Goal: Book appointment/travel/reservation

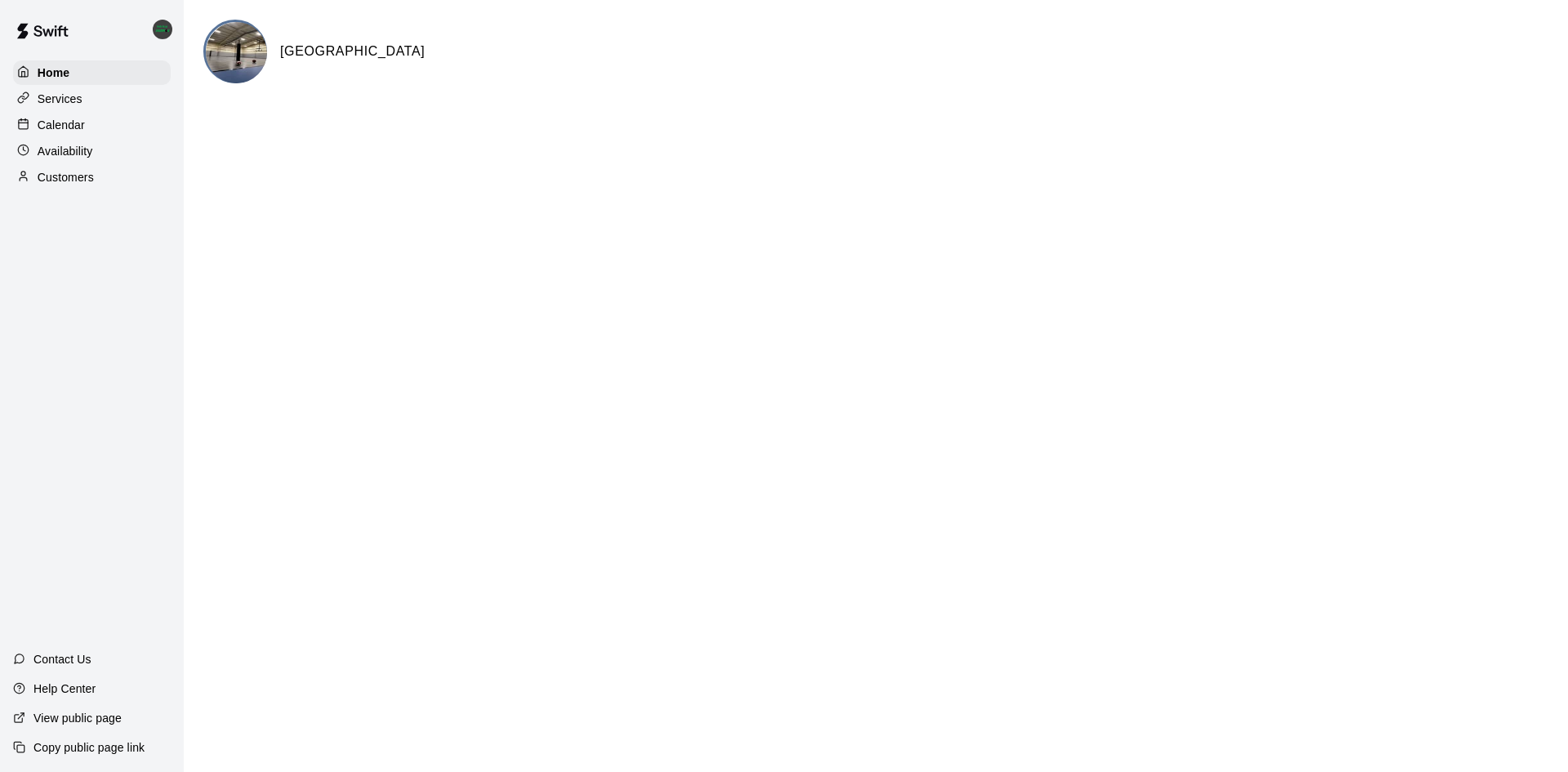
click at [56, 126] on p "Calendar" at bounding box center [61, 125] width 47 height 16
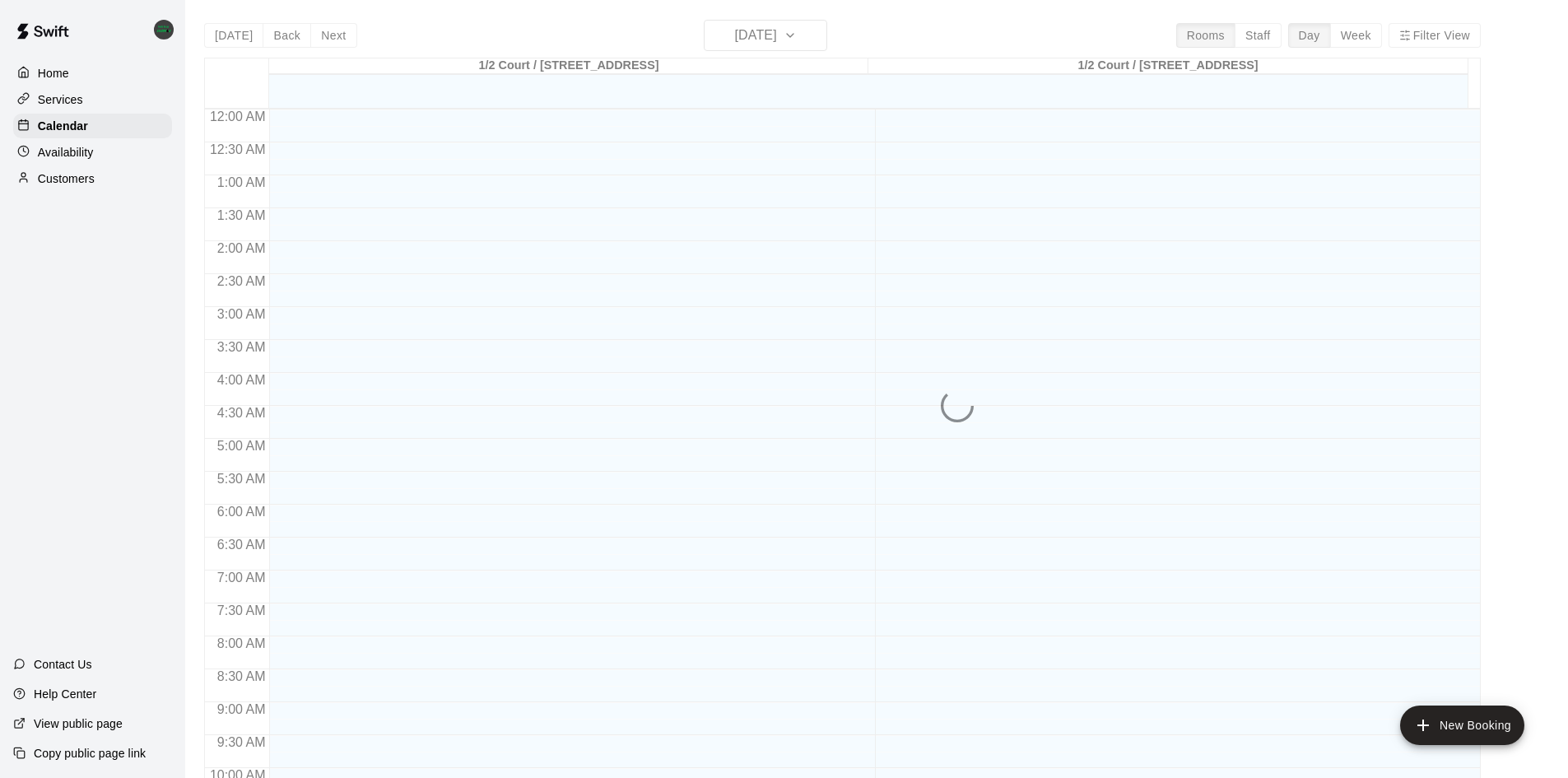
scroll to position [844, 0]
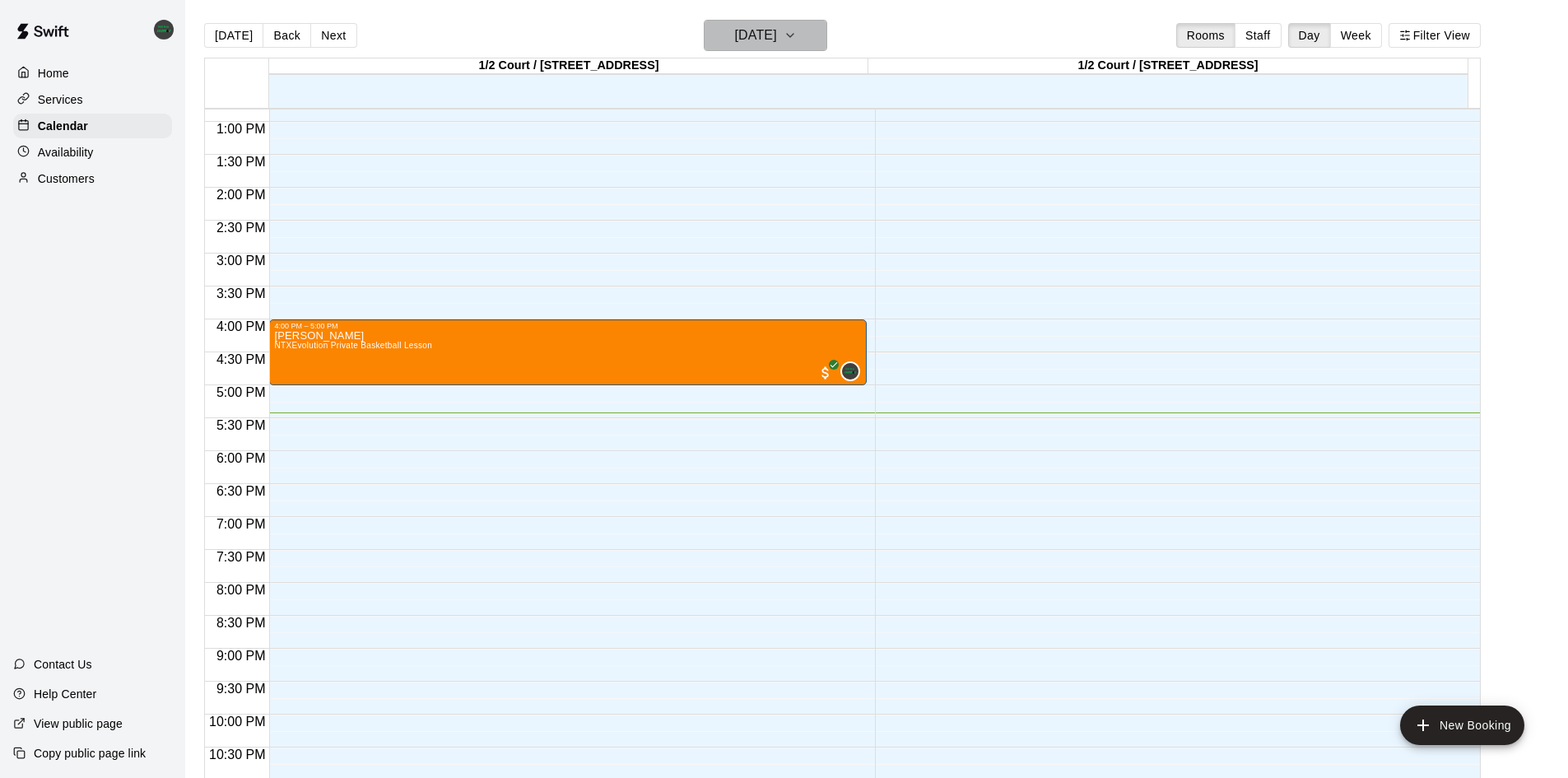
click at [777, 45] on h6 "[DATE]" at bounding box center [756, 35] width 42 height 23
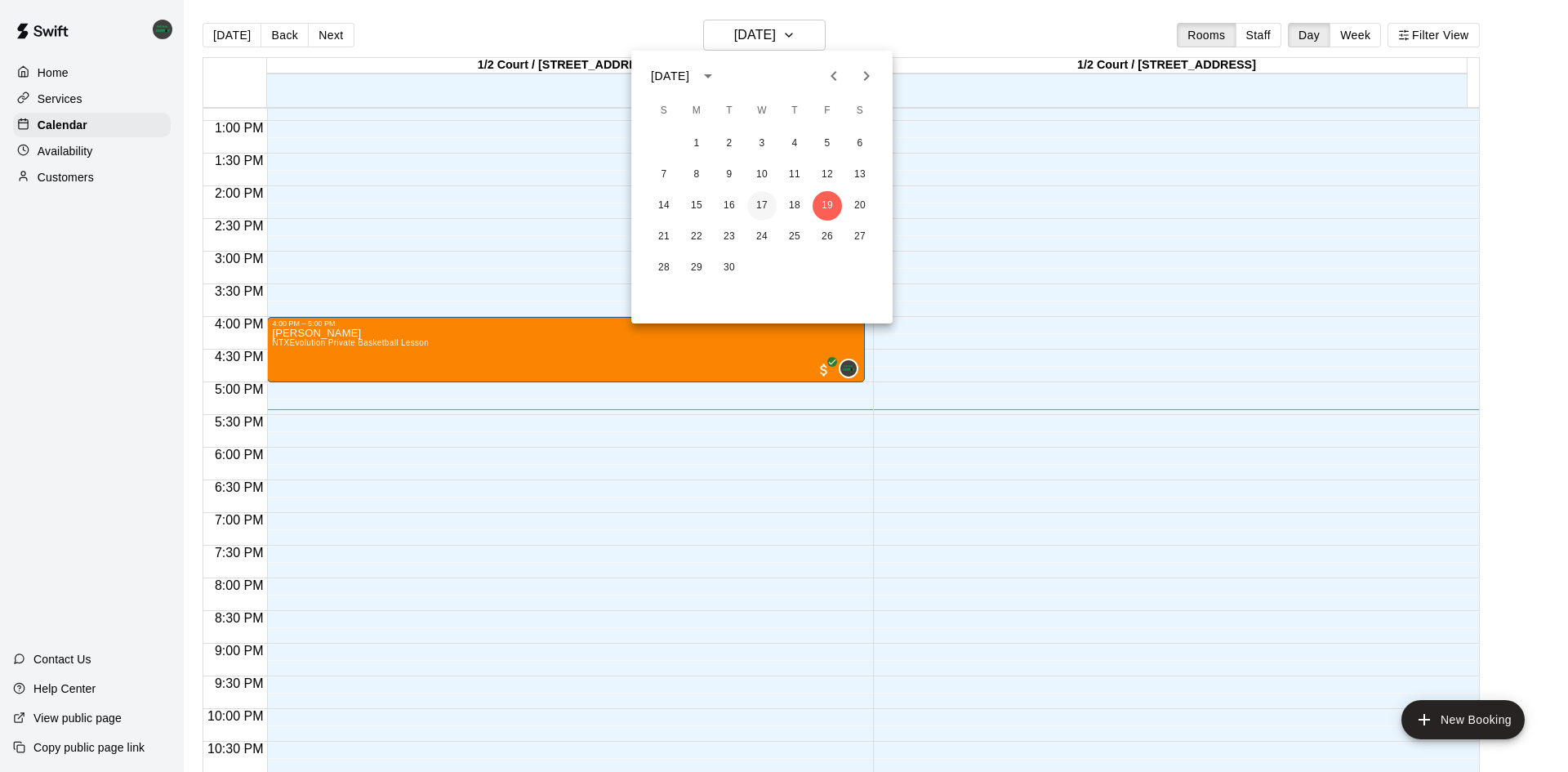
click at [765, 206] on button "17" at bounding box center [762, 206] width 29 height 29
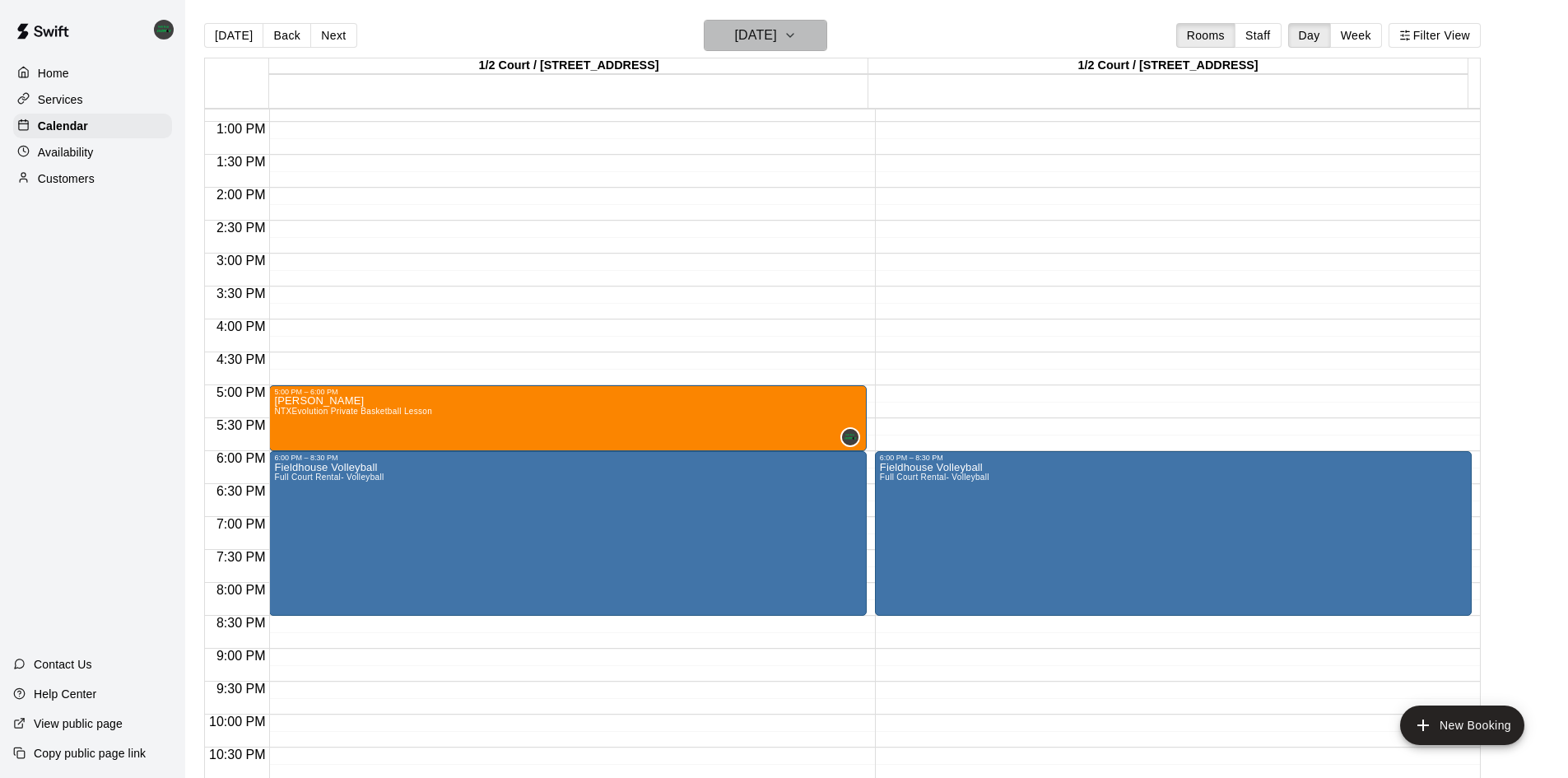
click at [777, 40] on h6 "[DATE]" at bounding box center [756, 35] width 42 height 23
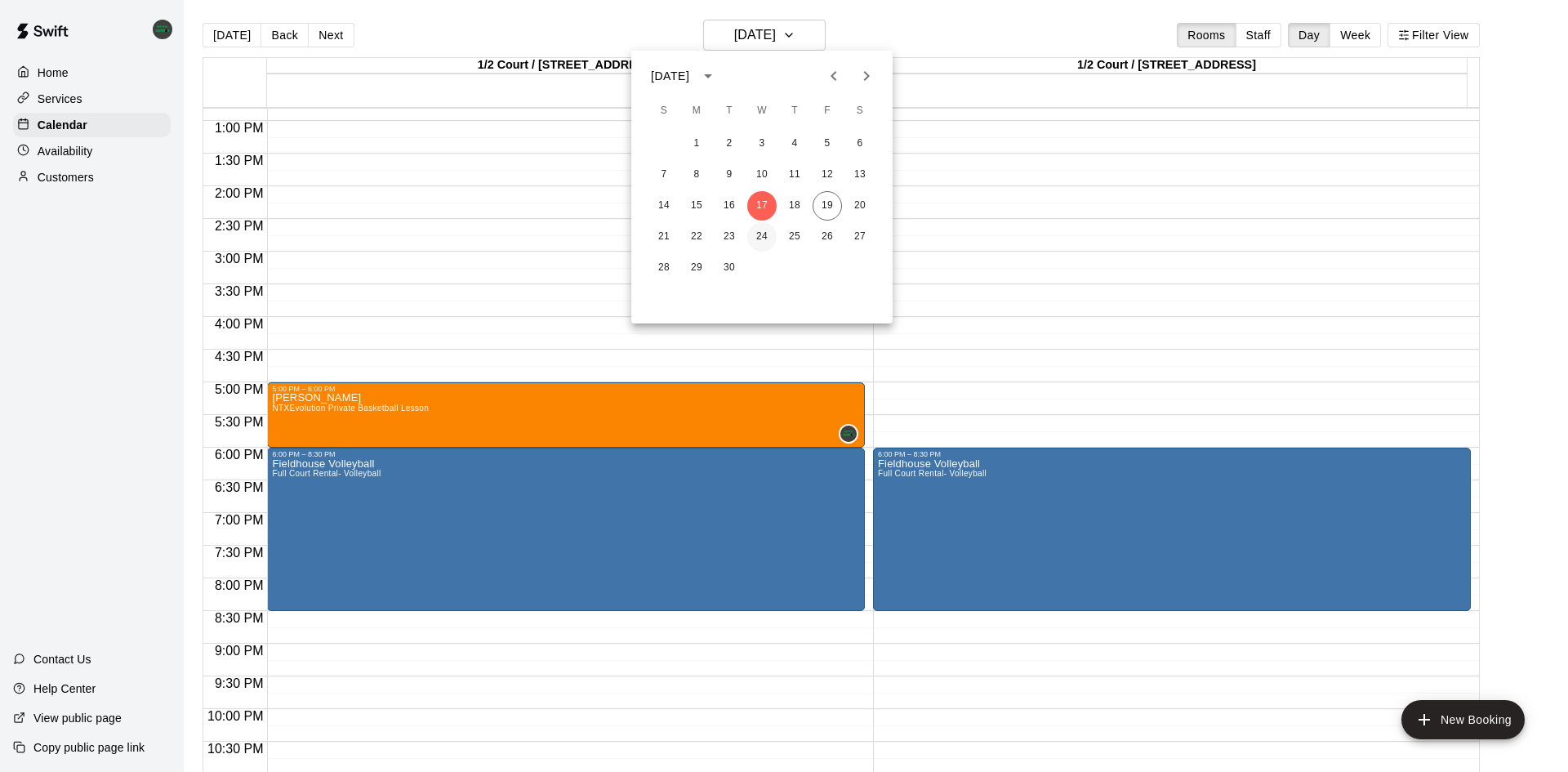
click at [755, 238] on button "24" at bounding box center [762, 237] width 29 height 29
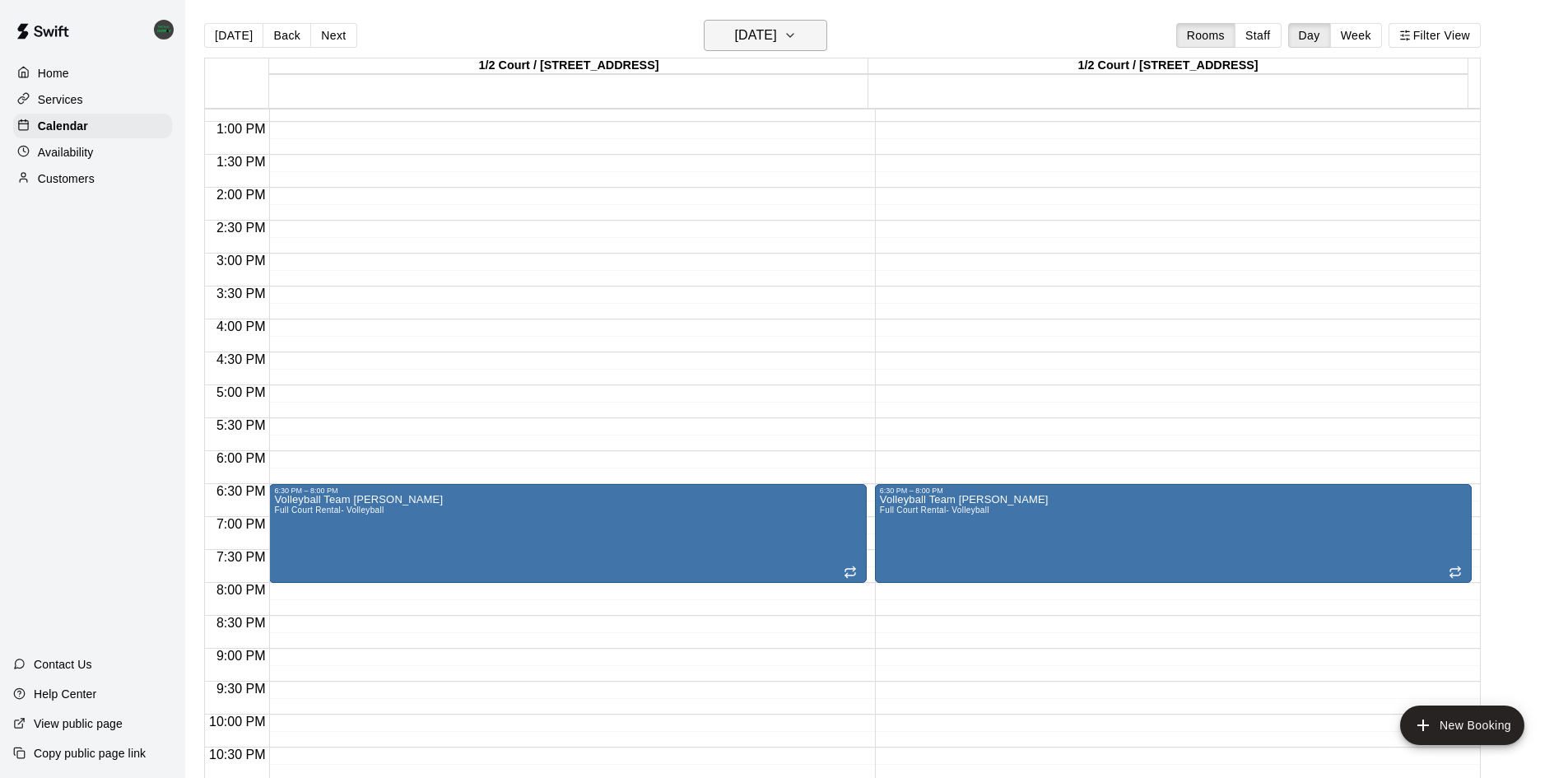
click at [778, 48] on button "[DATE]" at bounding box center [765, 35] width 124 height 31
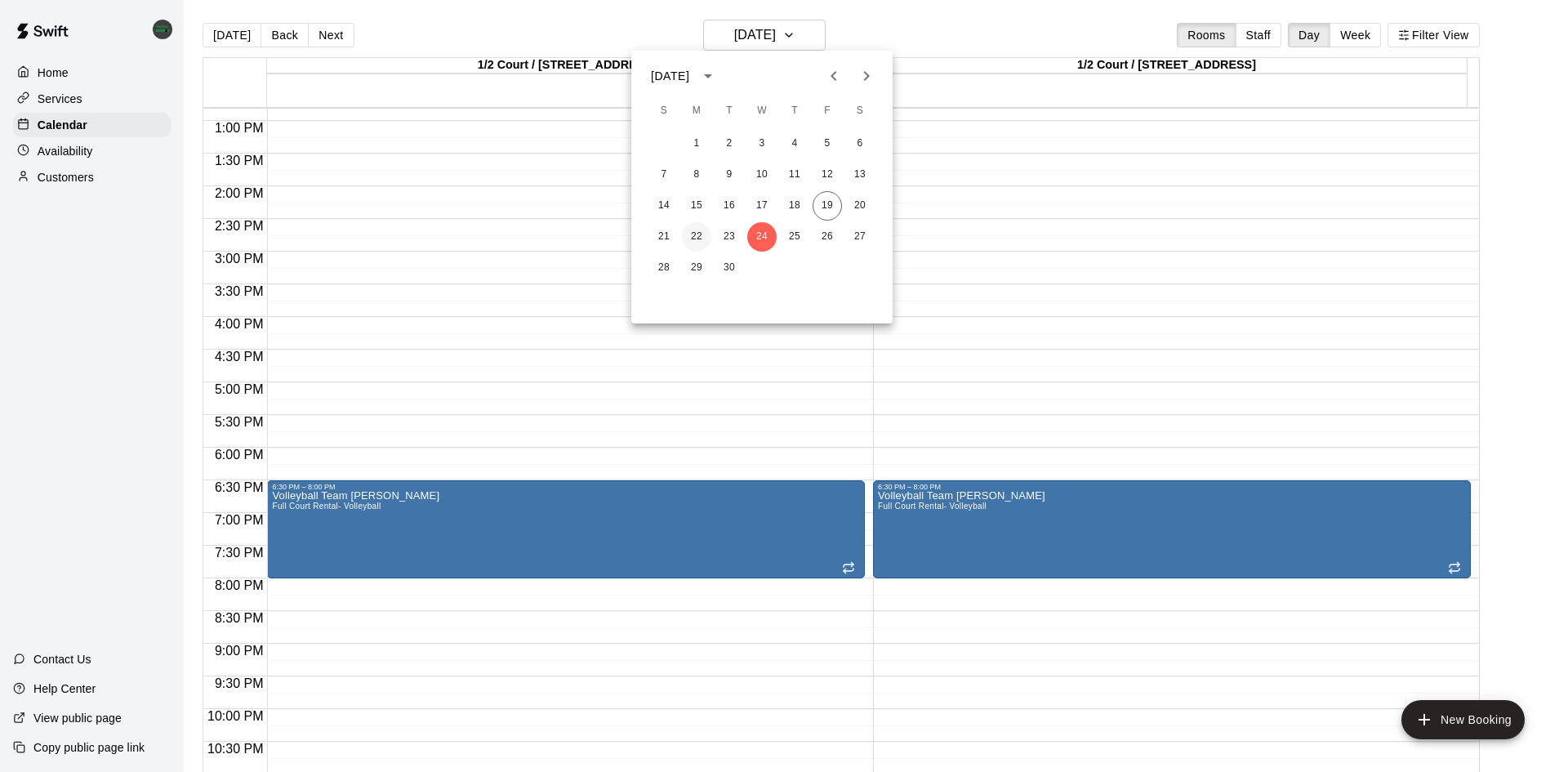
click at [699, 240] on button "22" at bounding box center [697, 237] width 29 height 29
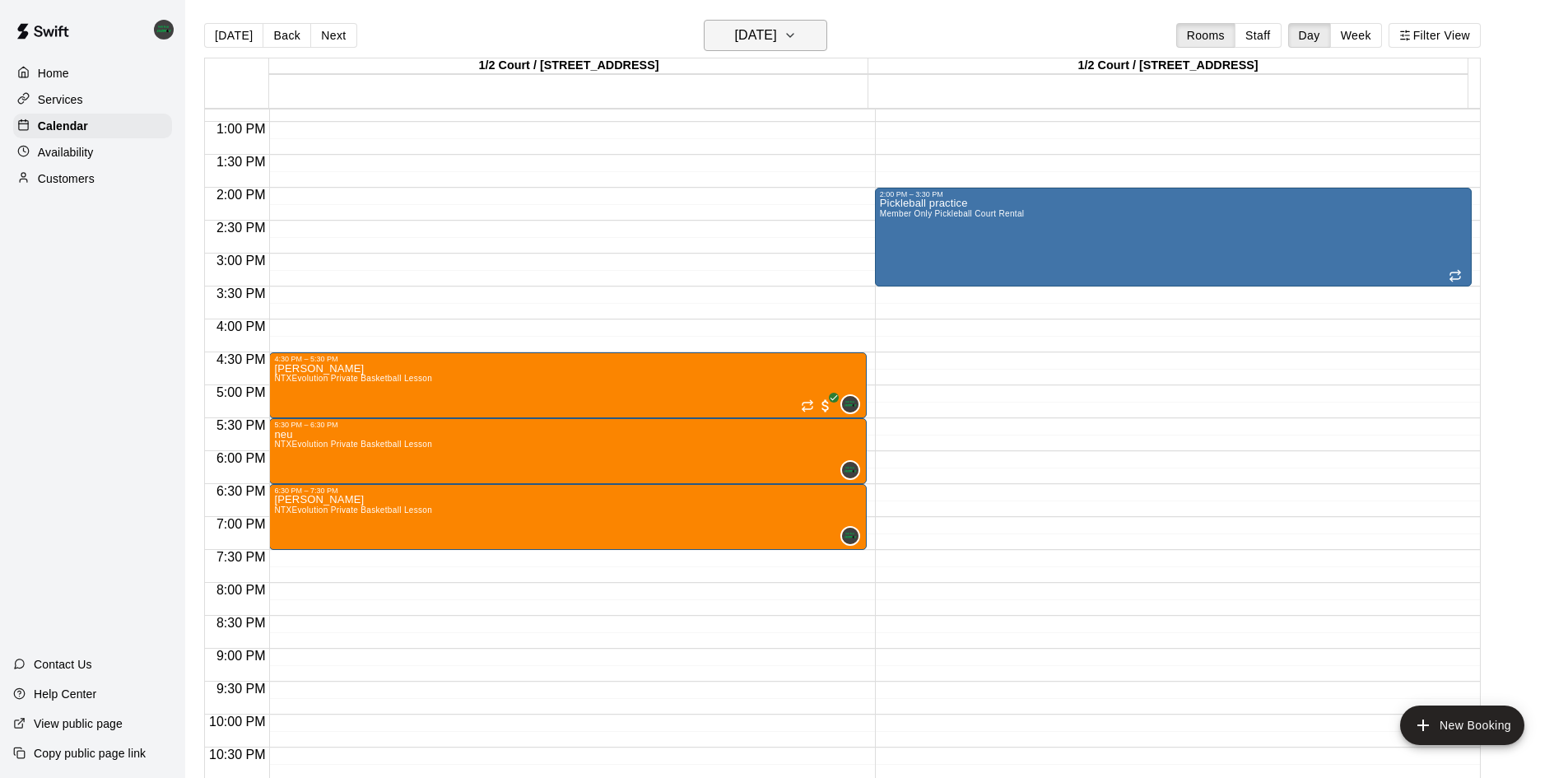
click at [777, 46] on h6 "[DATE]" at bounding box center [756, 35] width 42 height 23
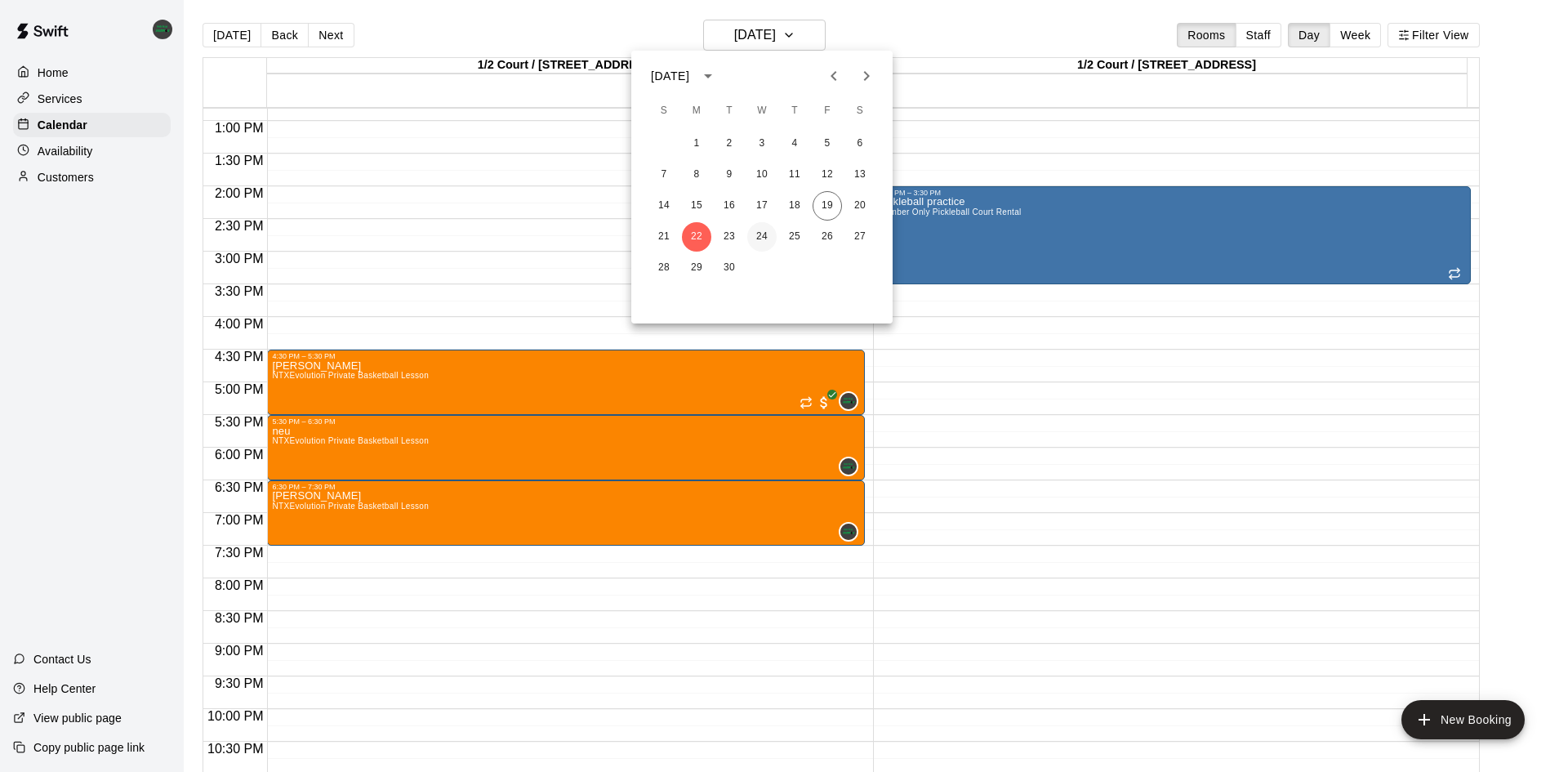
click at [764, 234] on button "24" at bounding box center [762, 237] width 29 height 29
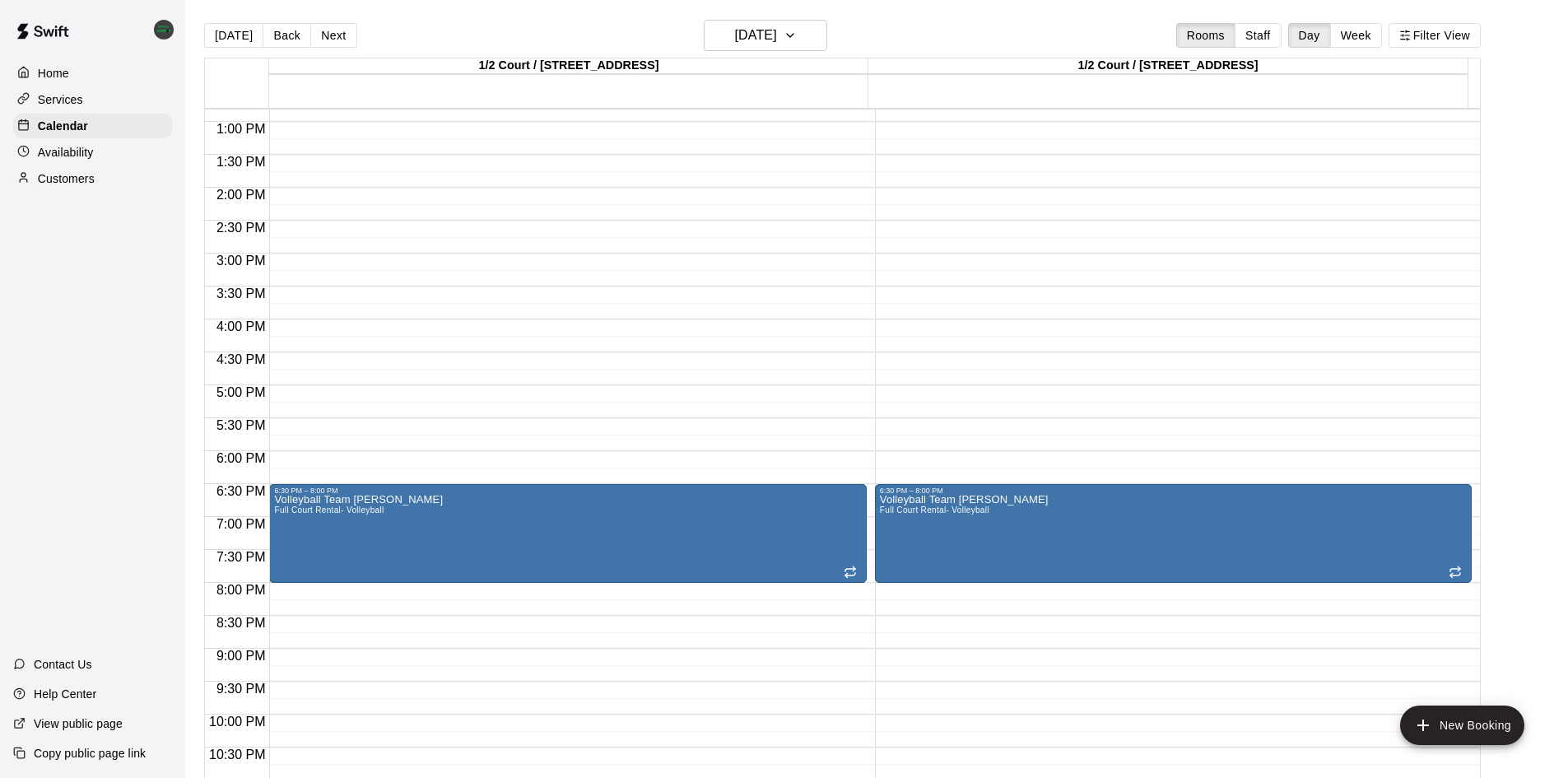
drag, startPoint x: 561, startPoint y: 386, endPoint x: 545, endPoint y: 357, distance: 33.1
click at [546, 357] on div "12:00 AM – 6:00 AM Closed 6:30 PM – 8:00 PM Volleyball Team [PERSON_NAME] Full …" at bounding box center [568, 56] width 597 height 1581
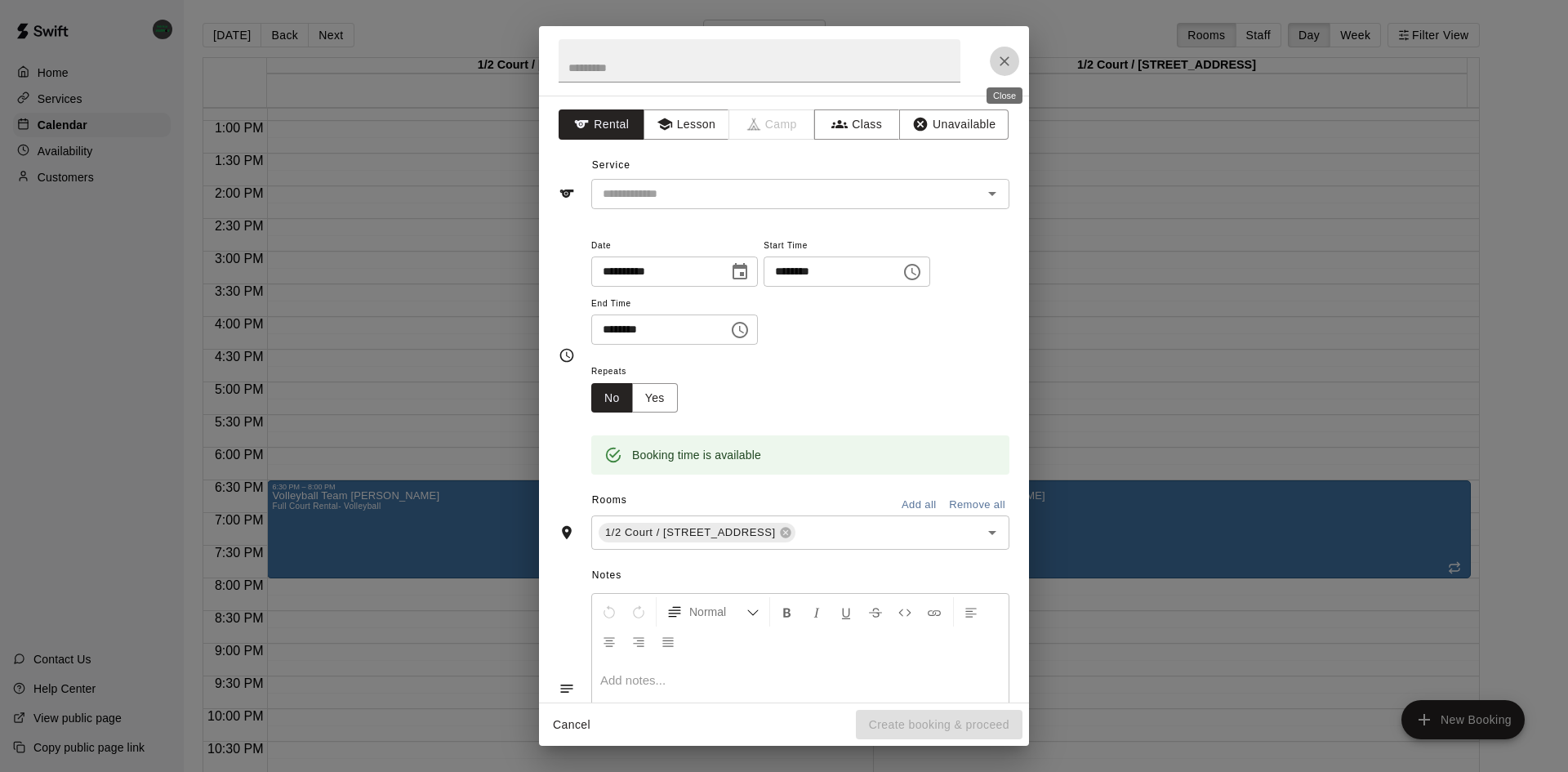
click at [1013, 63] on button "Close" at bounding box center [1005, 61] width 29 height 29
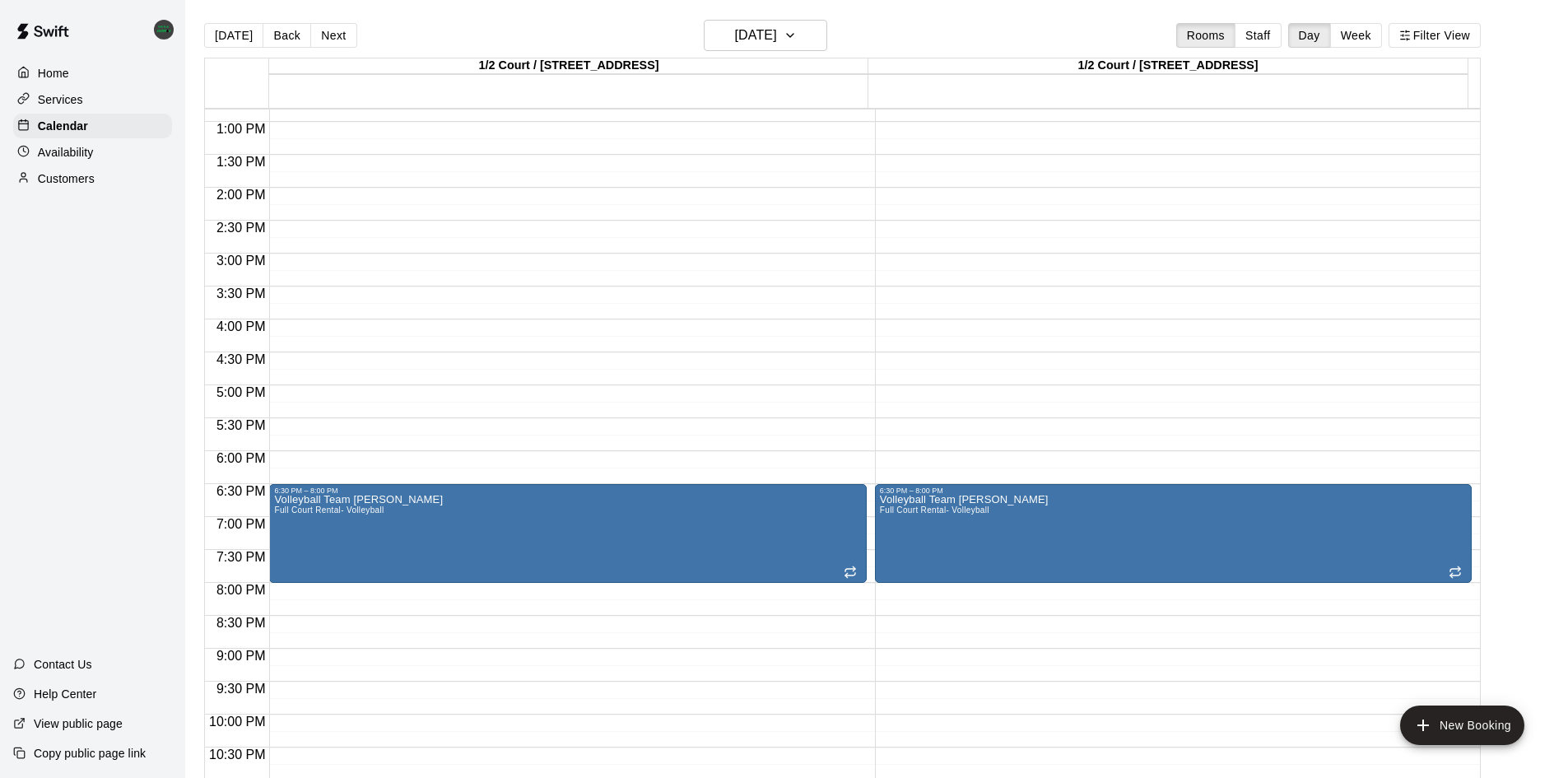
click at [272, 394] on div "12:00 AM – 6:00 AM Closed 6:30 PM – 8:00 PM Volleyball Team [PERSON_NAME] Full …" at bounding box center [568, 56] width 597 height 1581
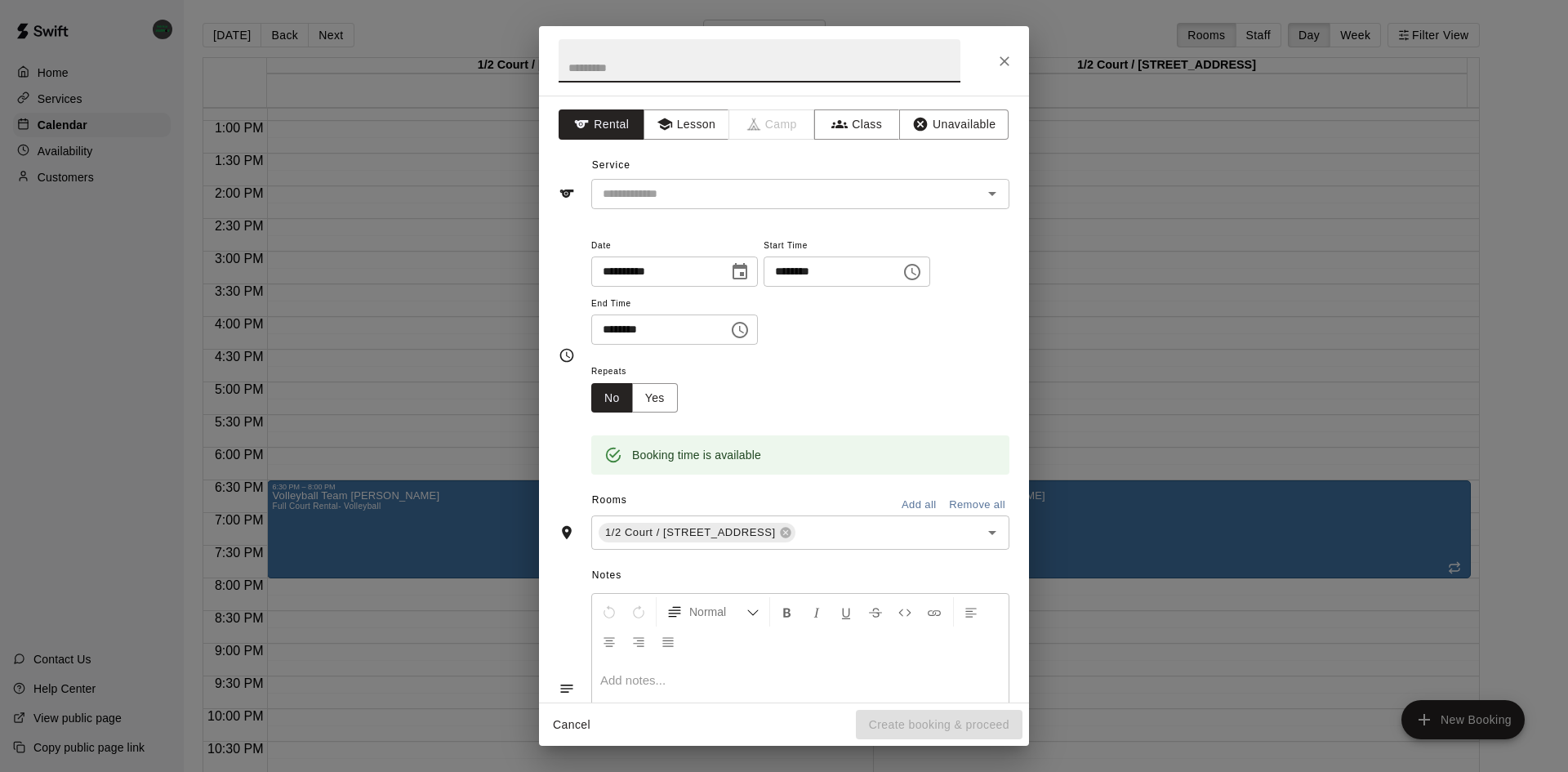
click at [611, 336] on input "********" at bounding box center [654, 330] width 126 height 30
type input "********"
click at [756, 267] on button "Choose date, selected date is Sep 24, 2025" at bounding box center [740, 272] width 33 height 33
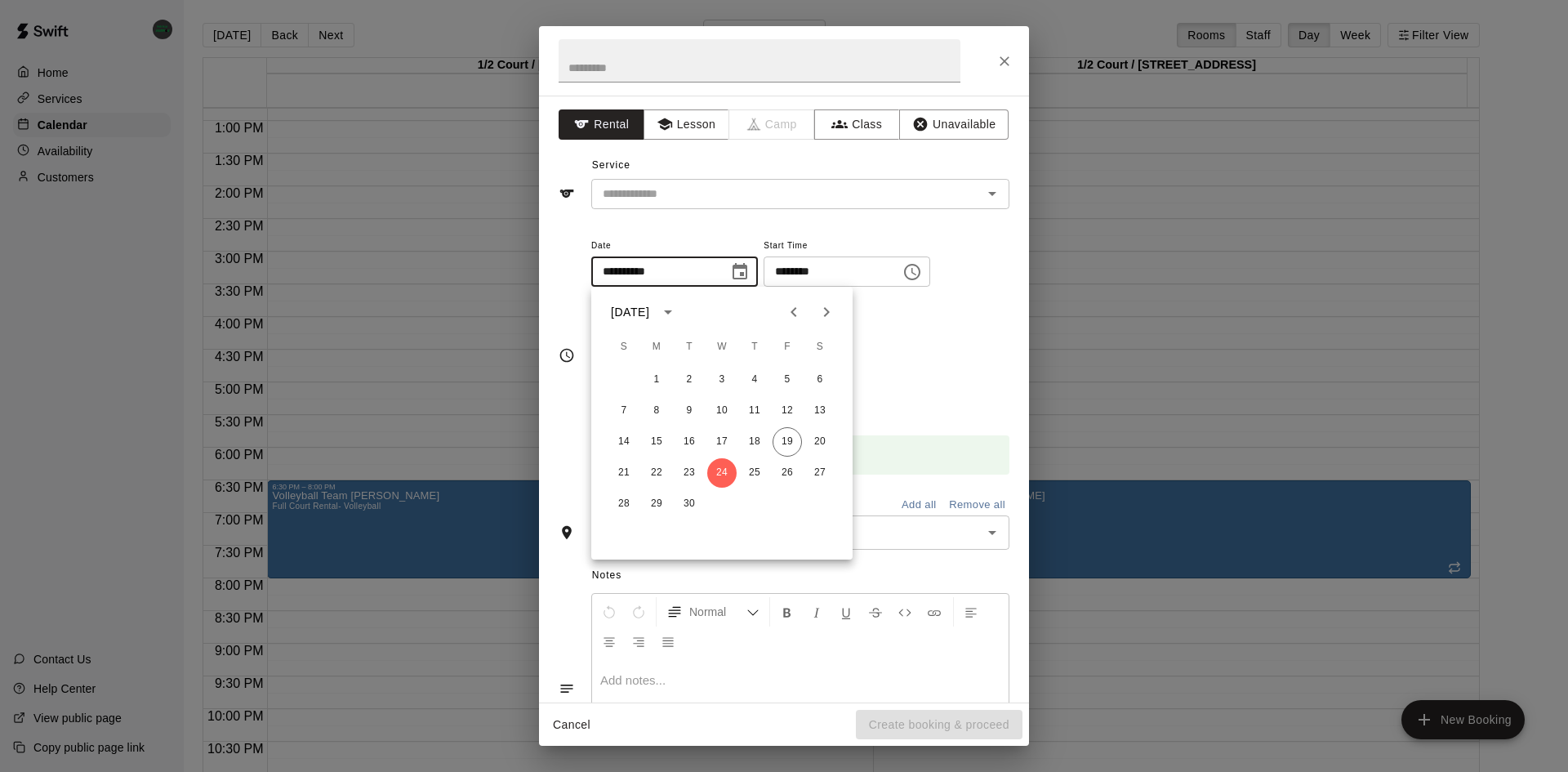
click at [940, 373] on div "Repeats No Yes" at bounding box center [800, 387] width 419 height 52
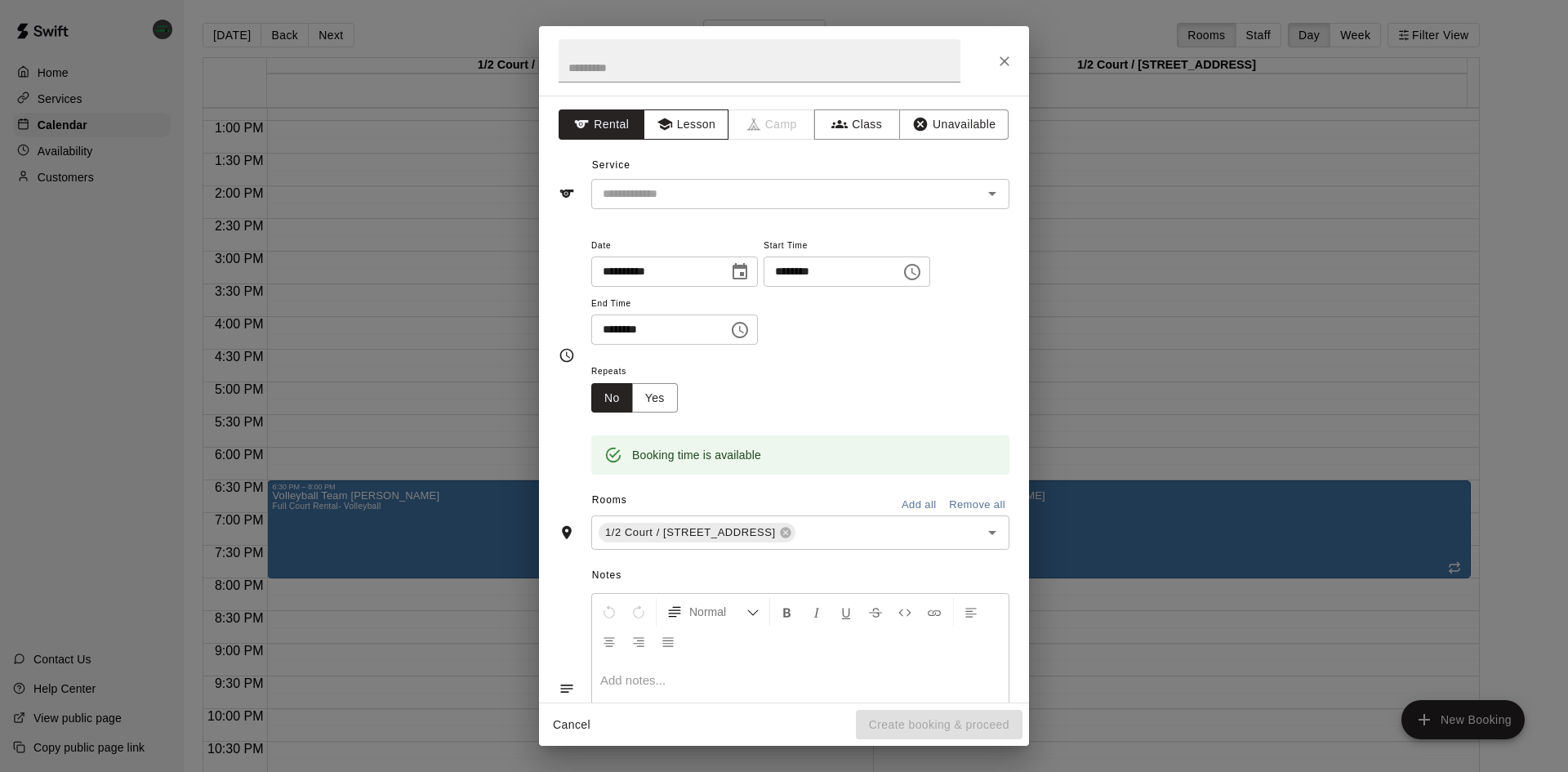
click at [696, 134] on button "Lesson" at bounding box center [686, 124] width 86 height 30
click at [756, 195] on input "text" at bounding box center [776, 194] width 361 height 20
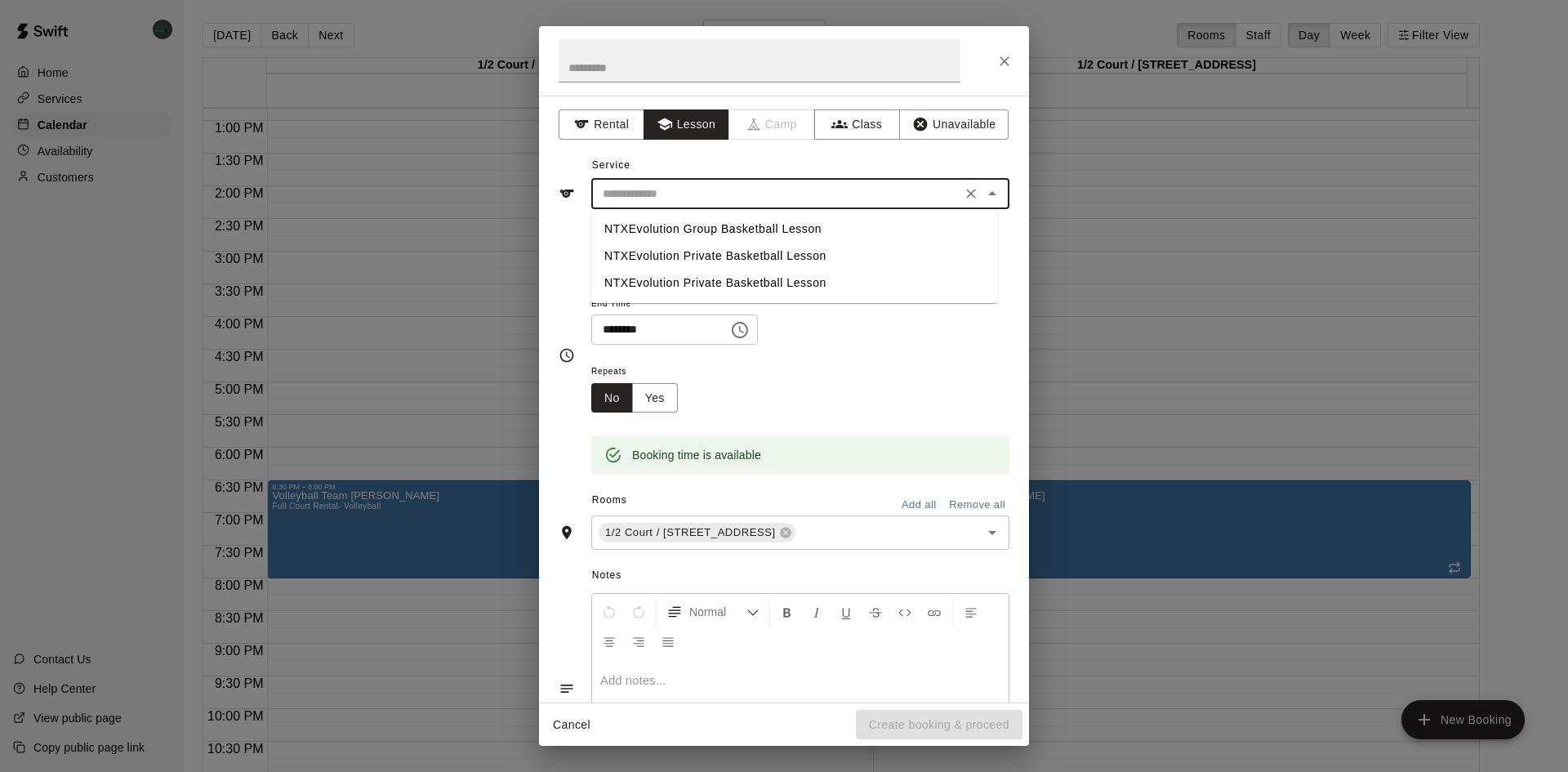
click at [770, 254] on li "NTXEvolution Private Basketball Lesson" at bounding box center [794, 256] width 406 height 27
type input "**********"
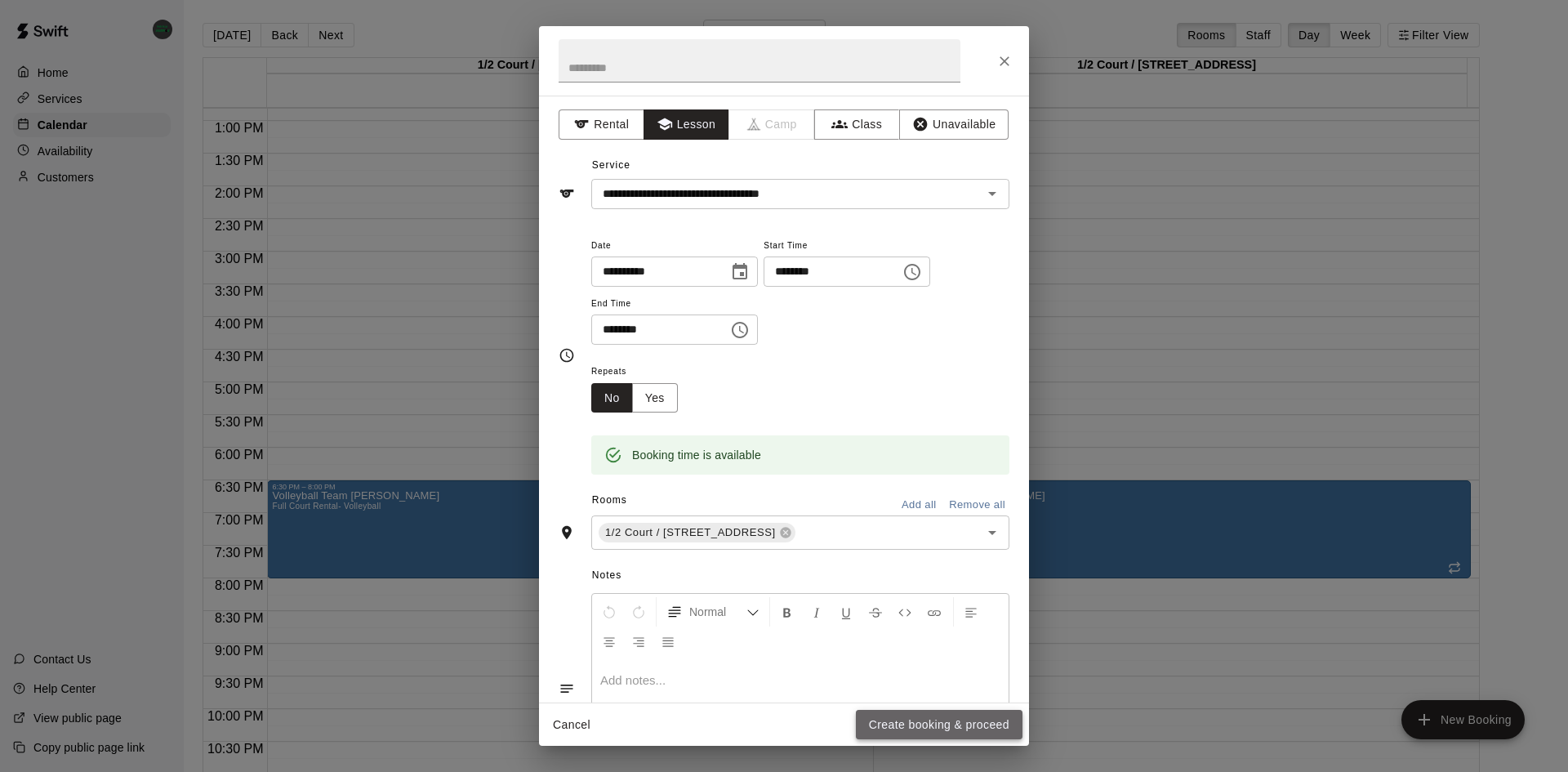
click at [952, 716] on button "Create booking & proceed" at bounding box center [939, 725] width 167 height 30
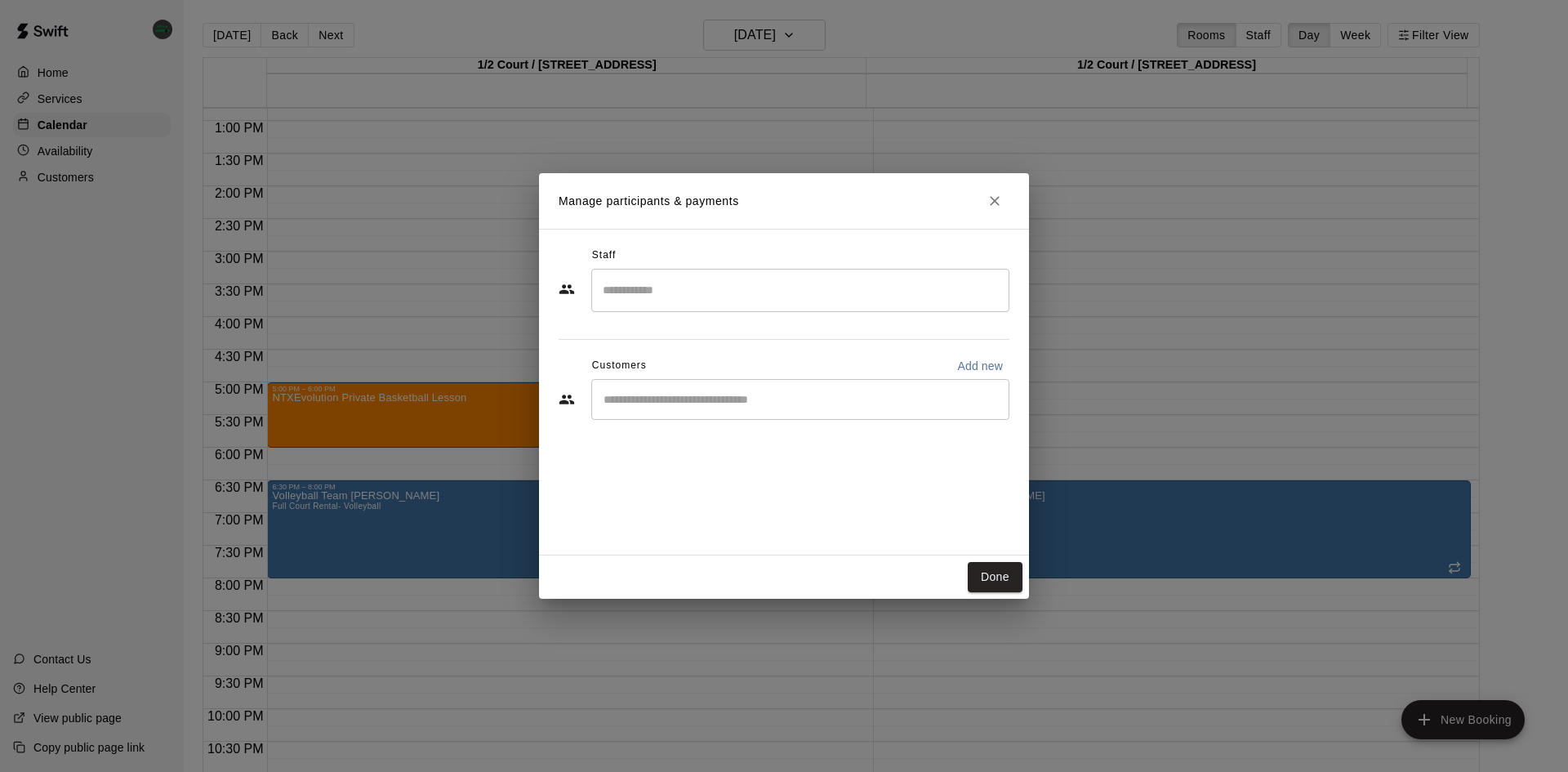
click at [688, 295] on input "Search staff" at bounding box center [800, 290] width 404 height 29
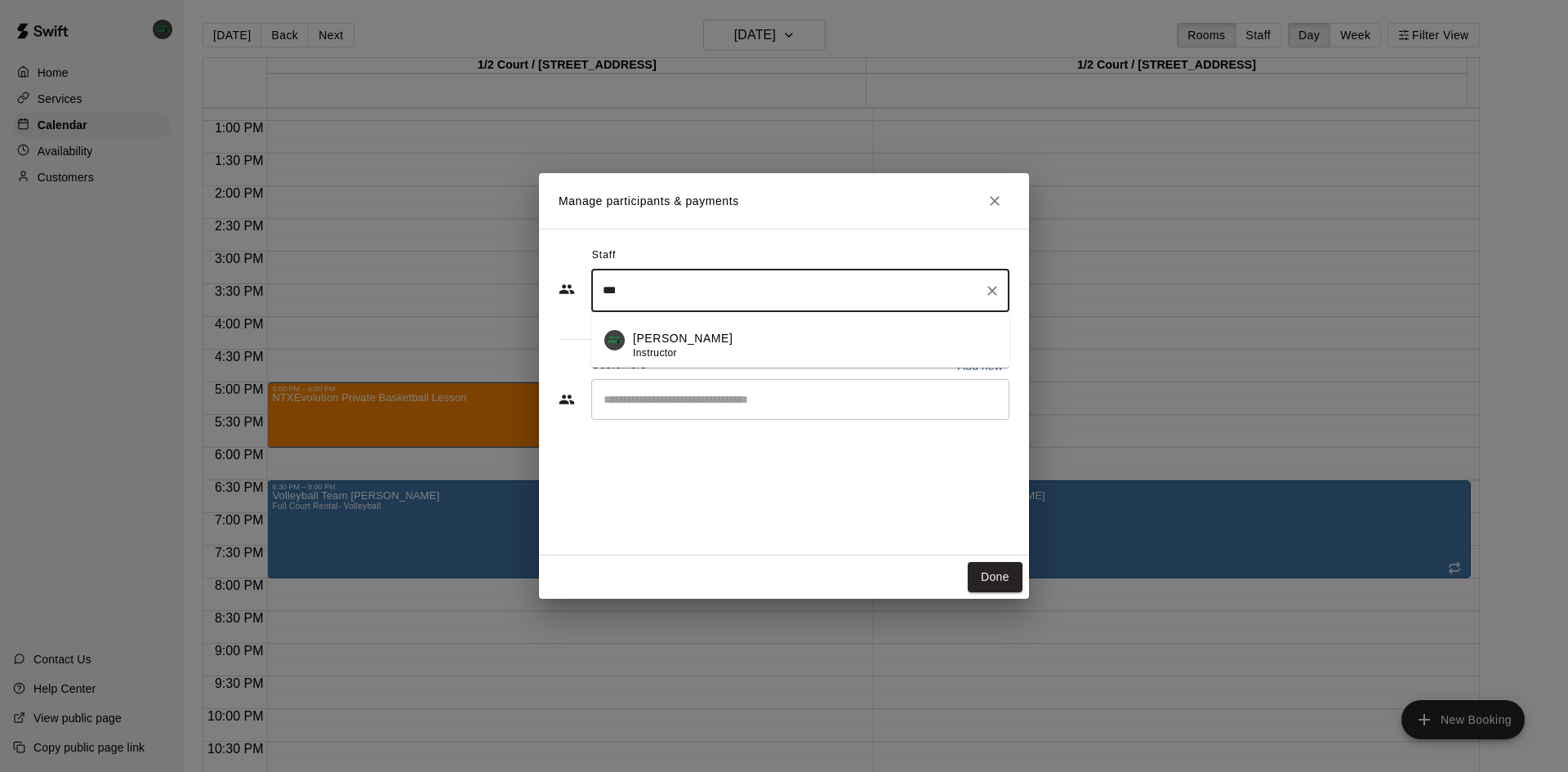
click at [767, 341] on div "[PERSON_NAME] Instructor" at bounding box center [814, 346] width 364 height 32
drag, startPoint x: 741, startPoint y: 284, endPoint x: 235, endPoint y: 339, distance: 509.0
click at [235, 339] on div "Manage participants & payments Staff *** ​ [PERSON_NAME] Instructor Customers A…" at bounding box center [784, 386] width 1568 height 772
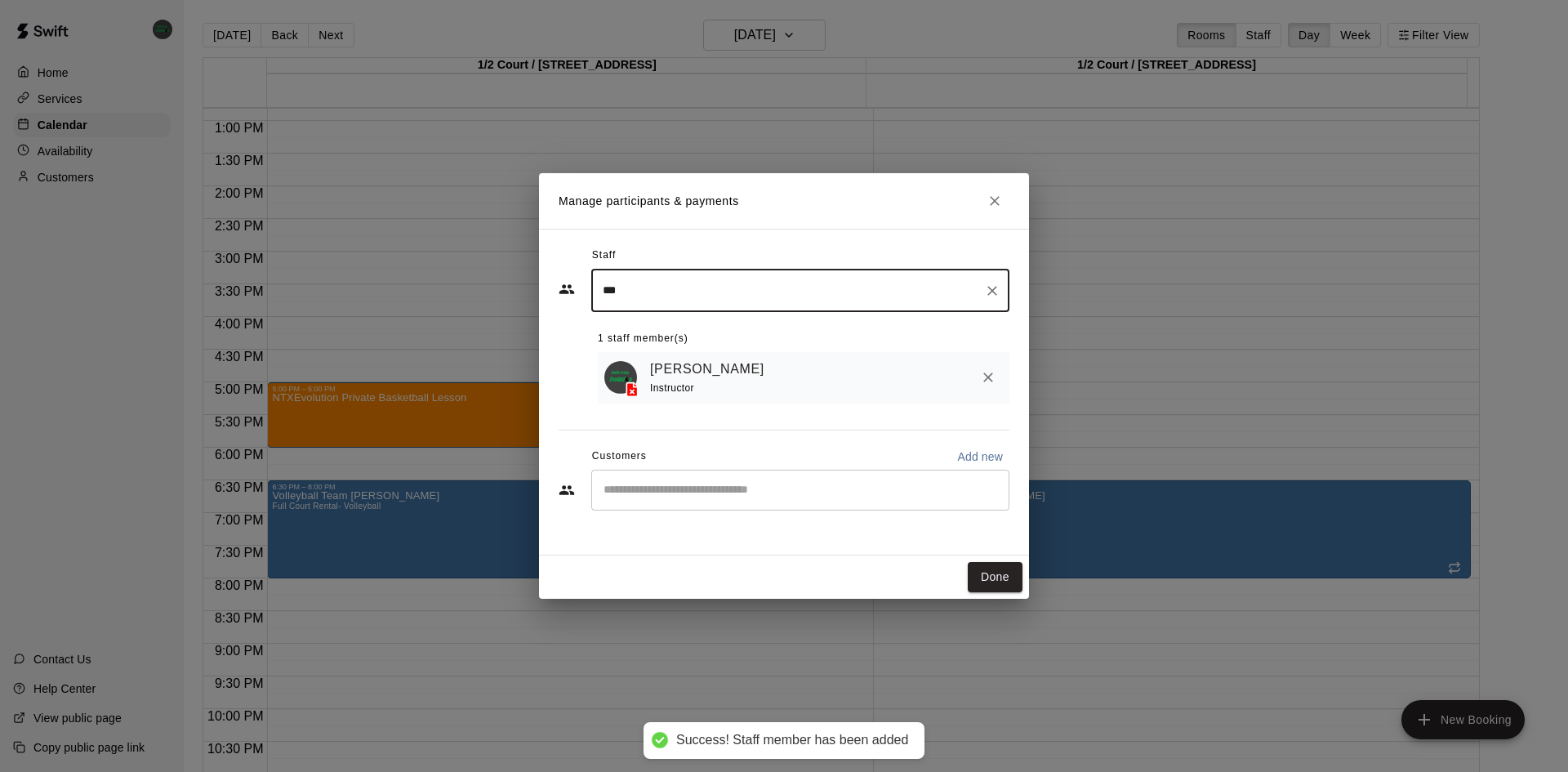
click at [719, 510] on div "​" at bounding box center [800, 491] width 419 height 41
type input "***"
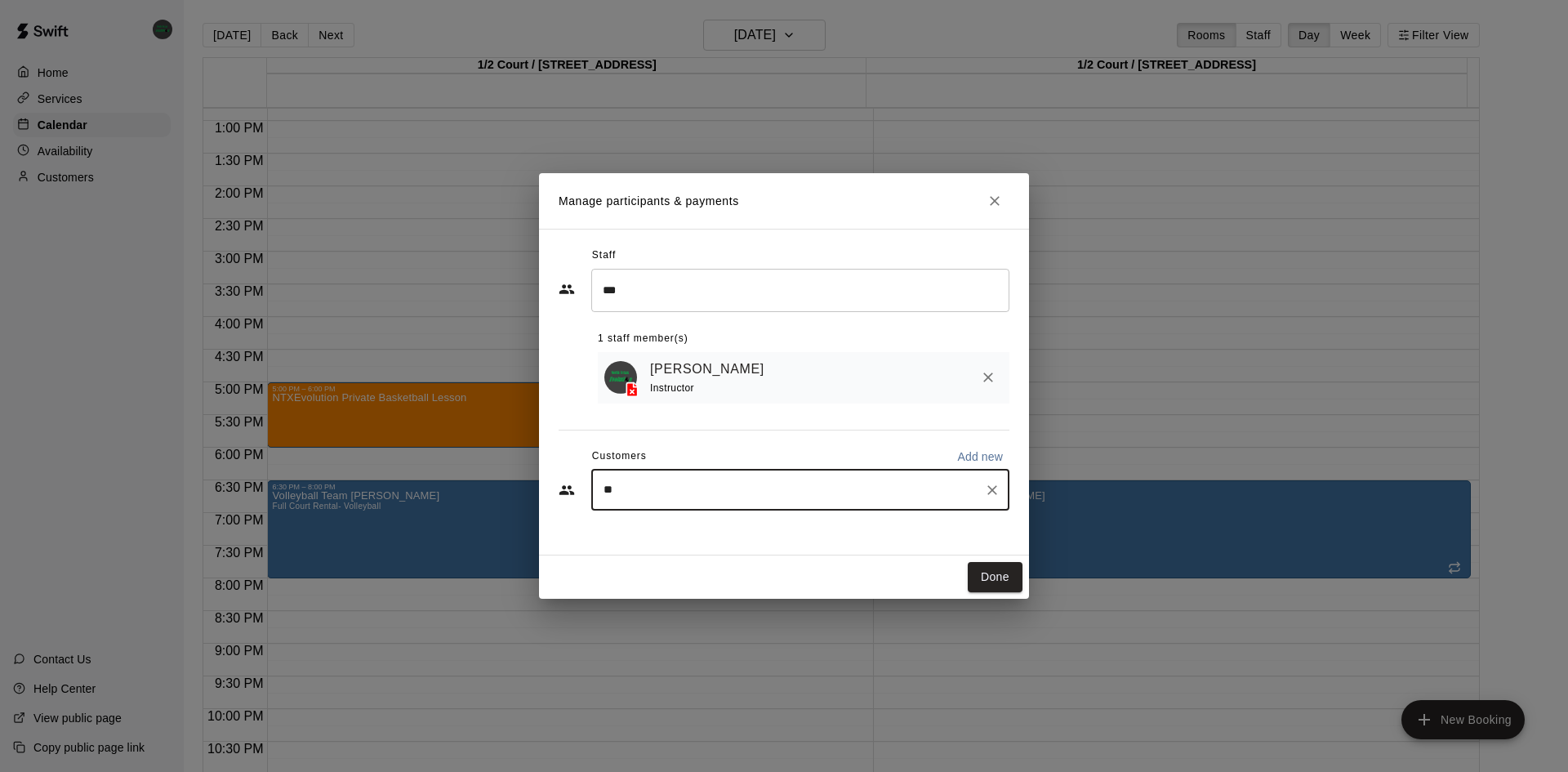
type input "***"
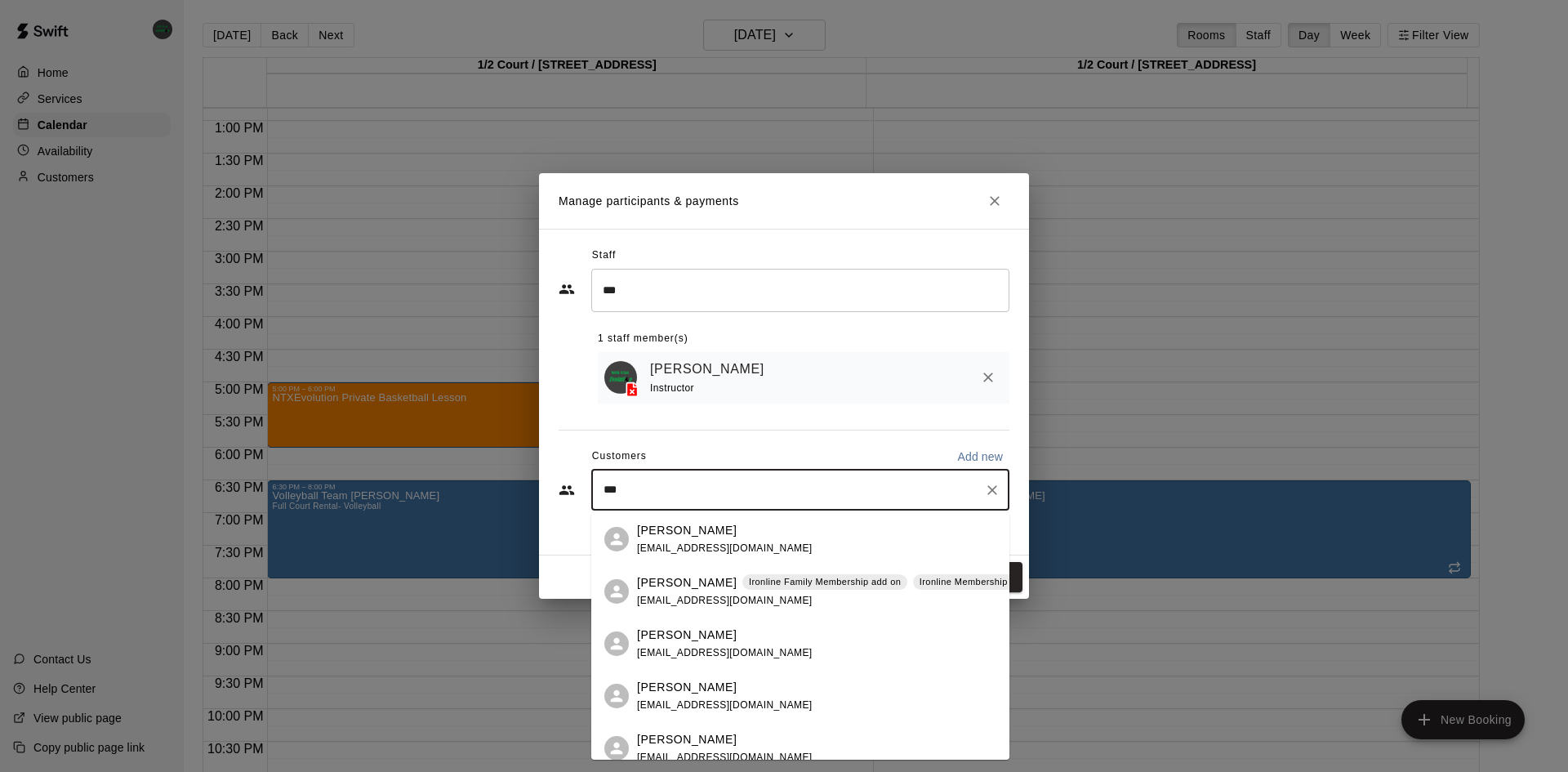
click at [697, 592] on div "[PERSON_NAME] Ironline Family Membership add on Ironline Membership - Open Cour…" at bounding box center [866, 591] width 458 height 35
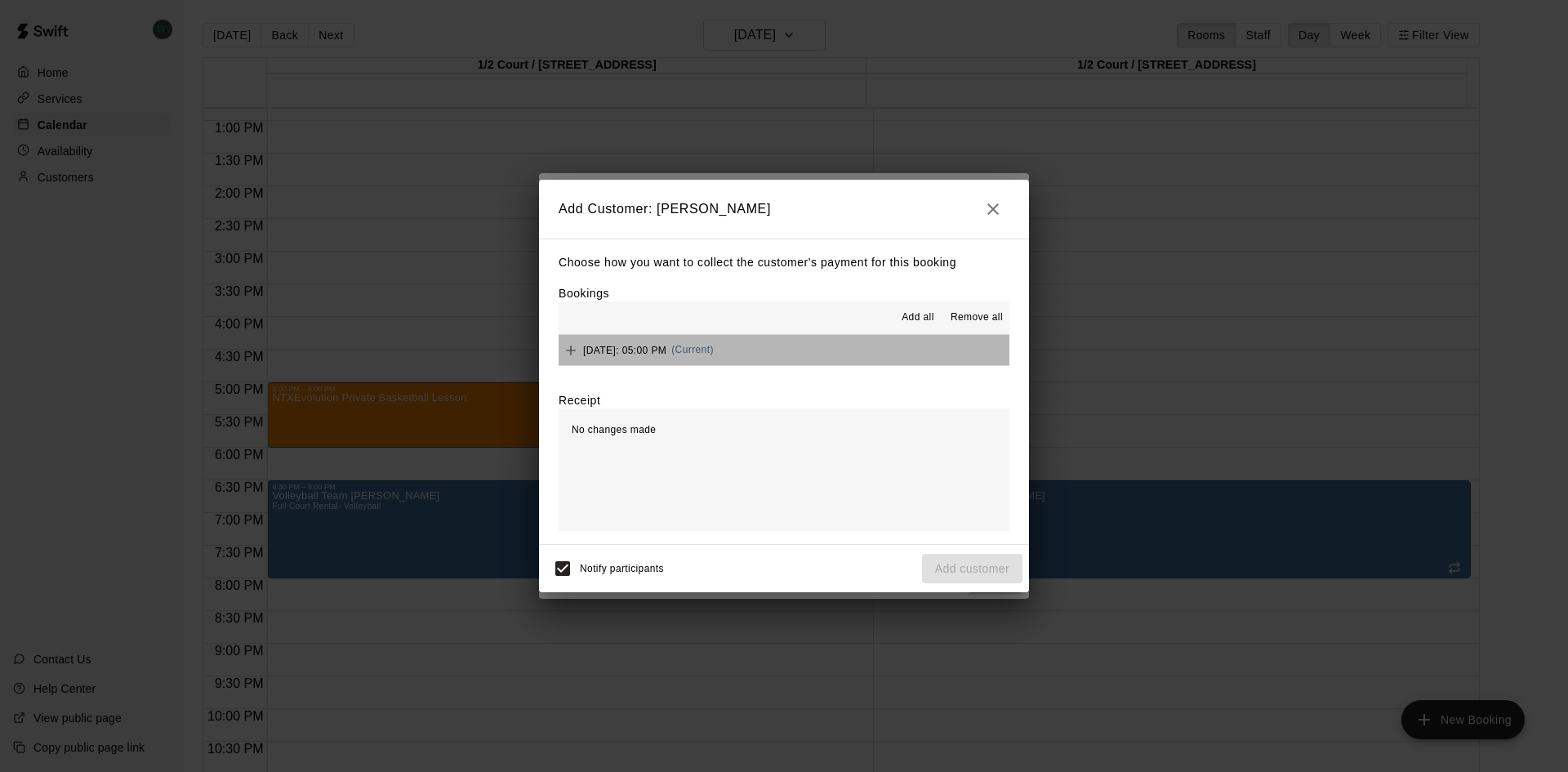
click at [852, 350] on button "[DATE]: 05:00 PM (Current)" at bounding box center [784, 350] width 451 height 30
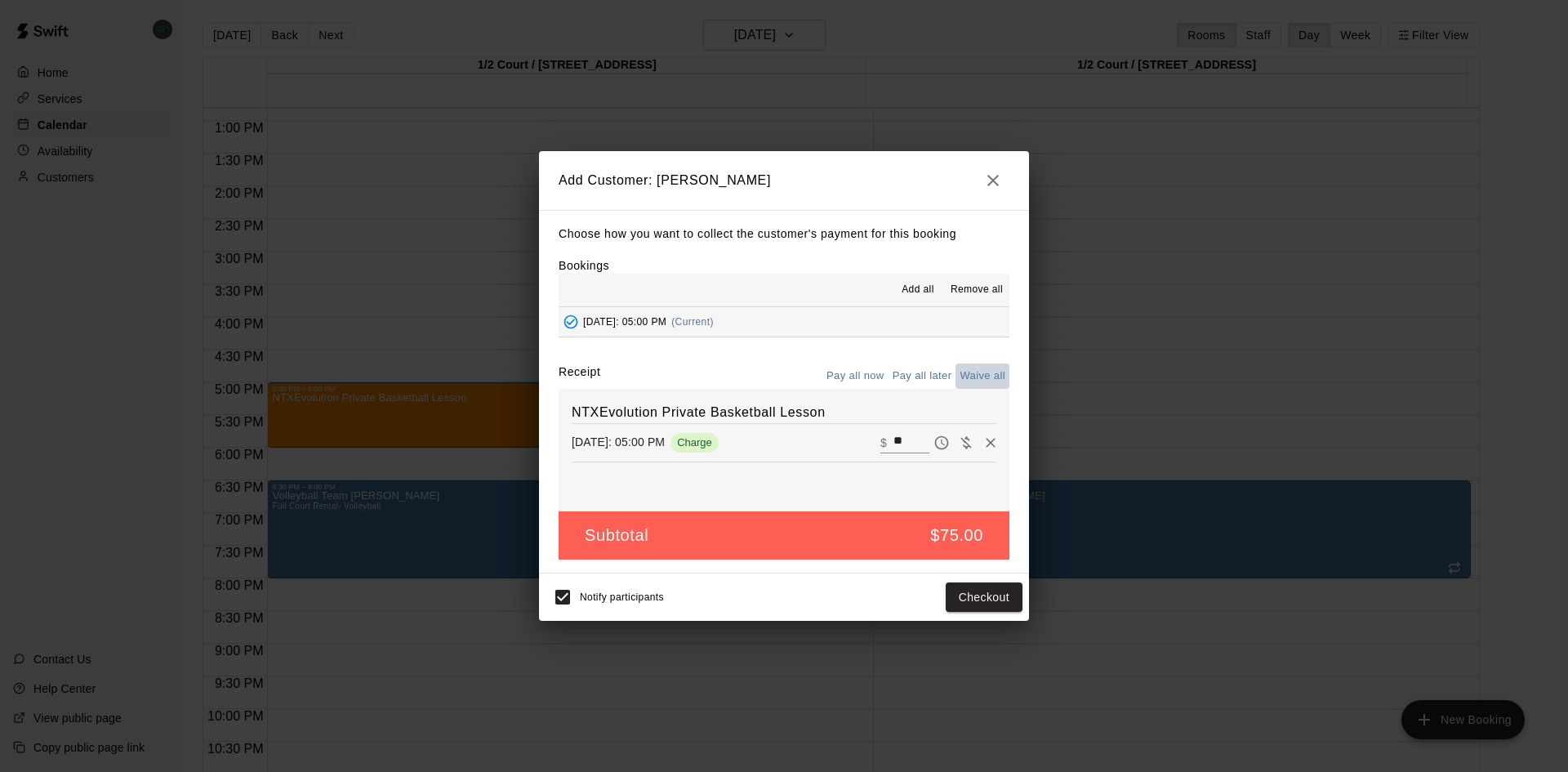
click at [973, 375] on button "Waive all" at bounding box center [983, 376] width 54 height 25
type input "*"
click at [979, 603] on button "Add customer" at bounding box center [972, 597] width 101 height 30
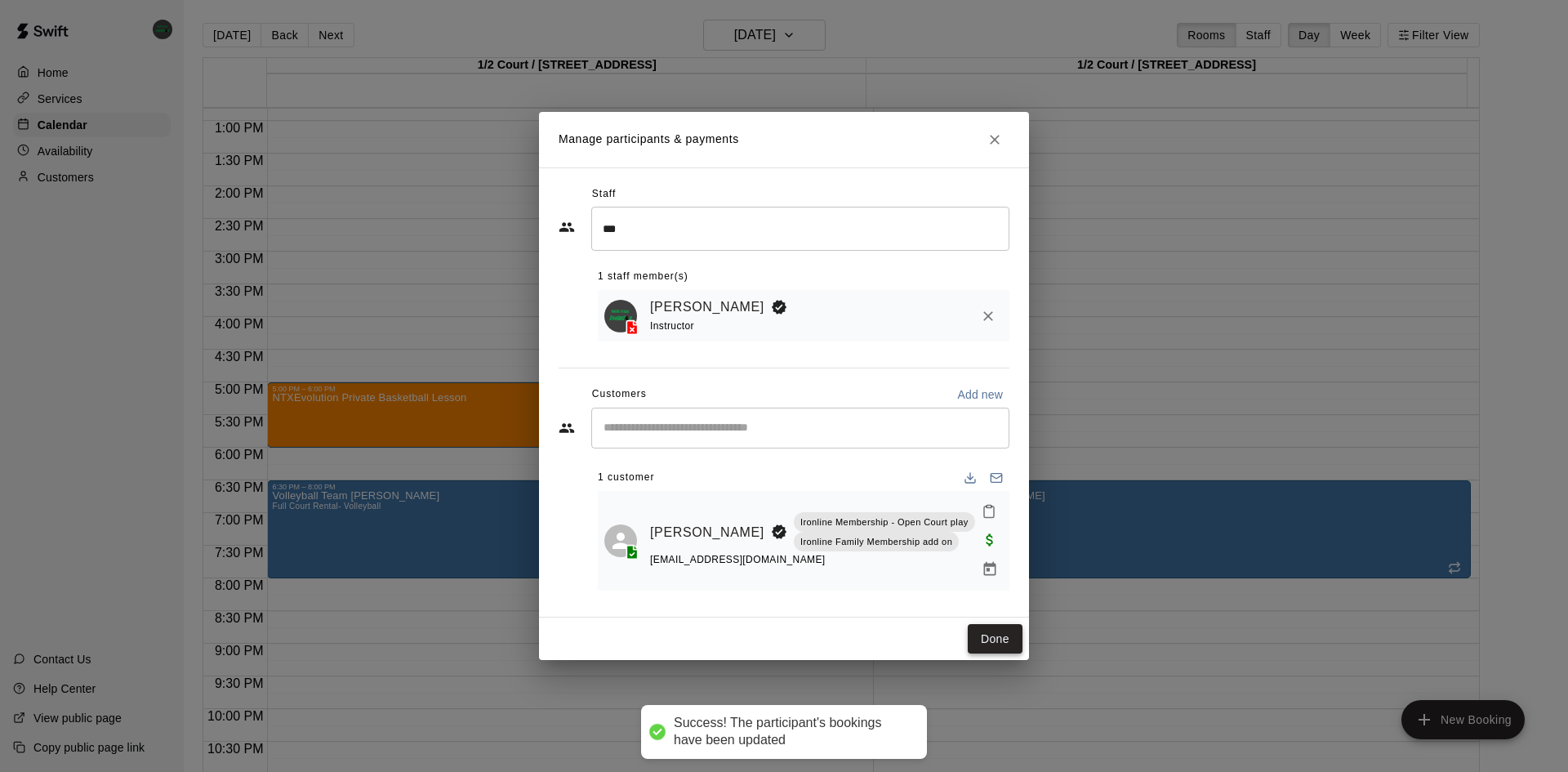
drag, startPoint x: 988, startPoint y: 634, endPoint x: 1045, endPoint y: 617, distance: 59.5
click at [988, 633] on button "Done" at bounding box center [995, 639] width 55 height 30
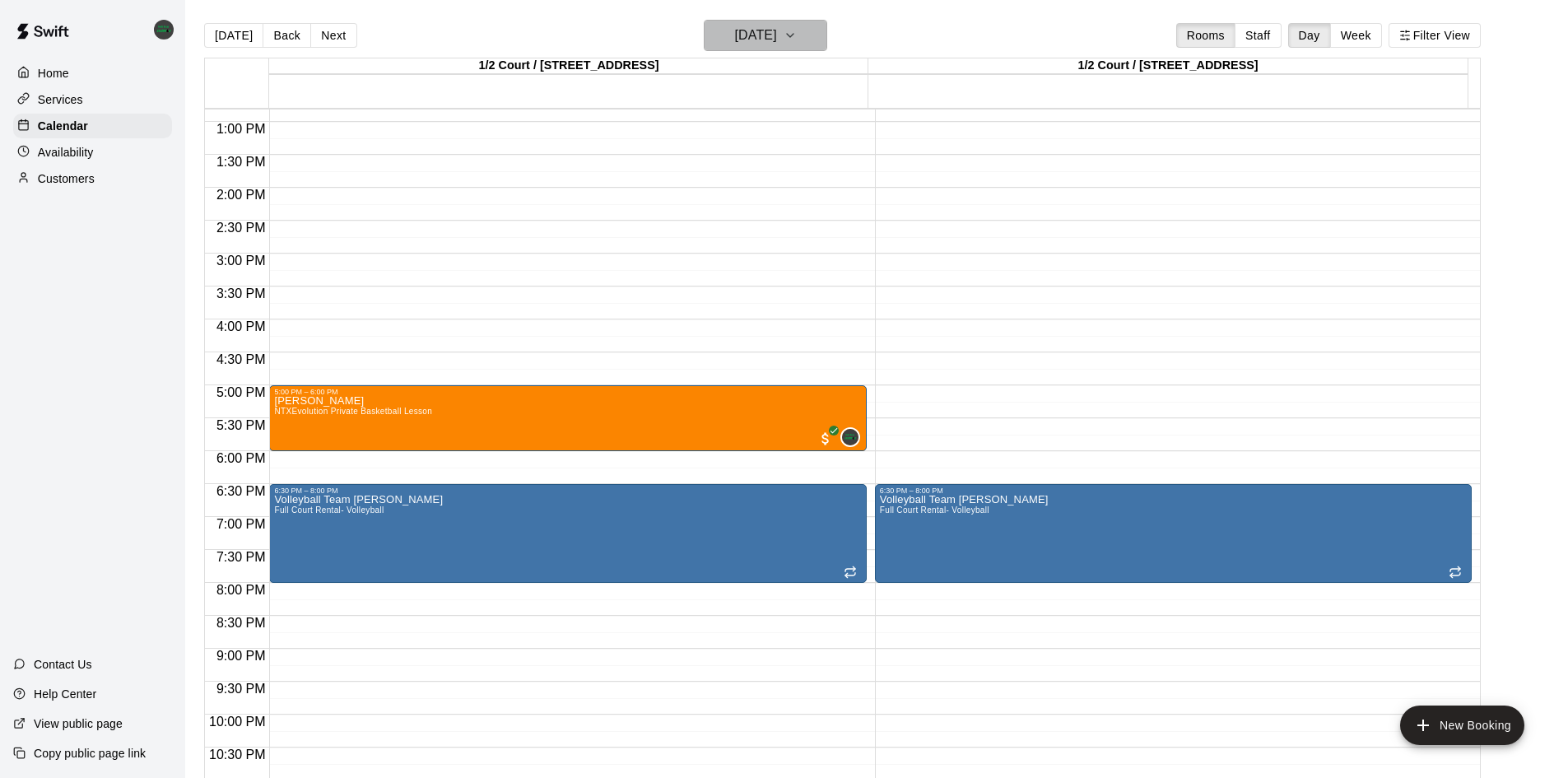
click at [777, 40] on h6 "[DATE]" at bounding box center [756, 35] width 42 height 23
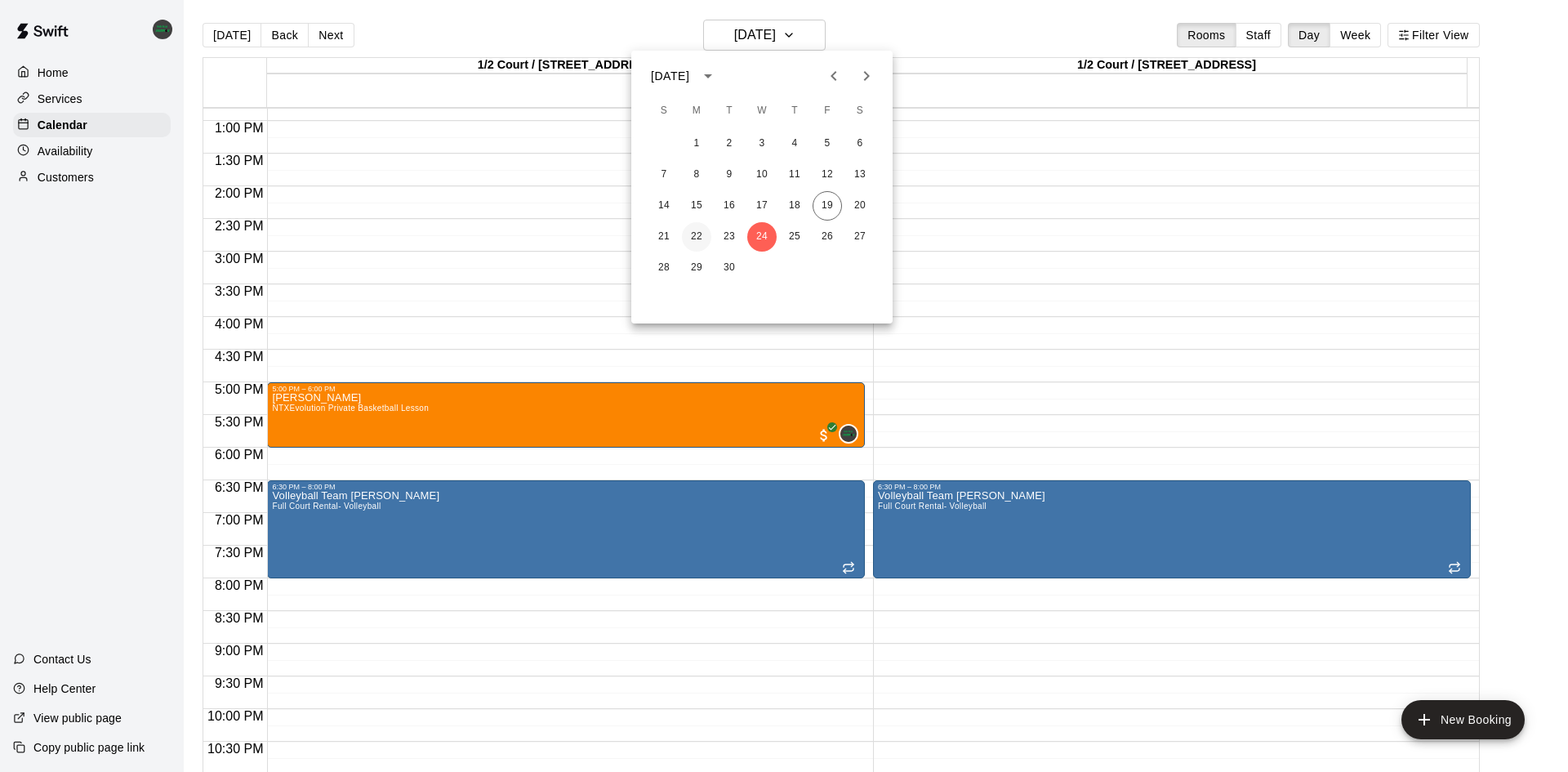
click at [707, 240] on button "22" at bounding box center [697, 237] width 29 height 29
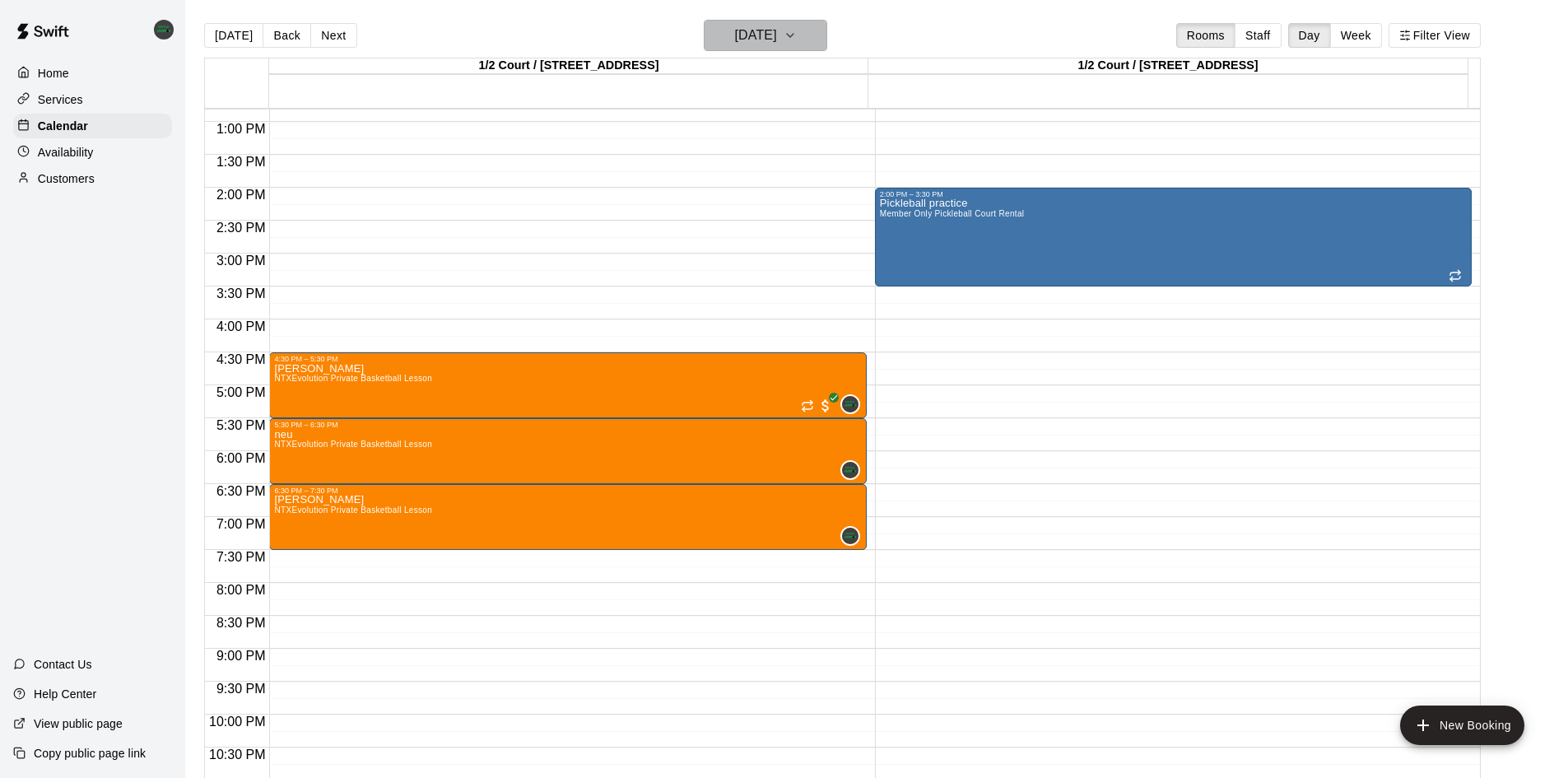
click at [797, 40] on icon "button" at bounding box center [790, 35] width 13 height 20
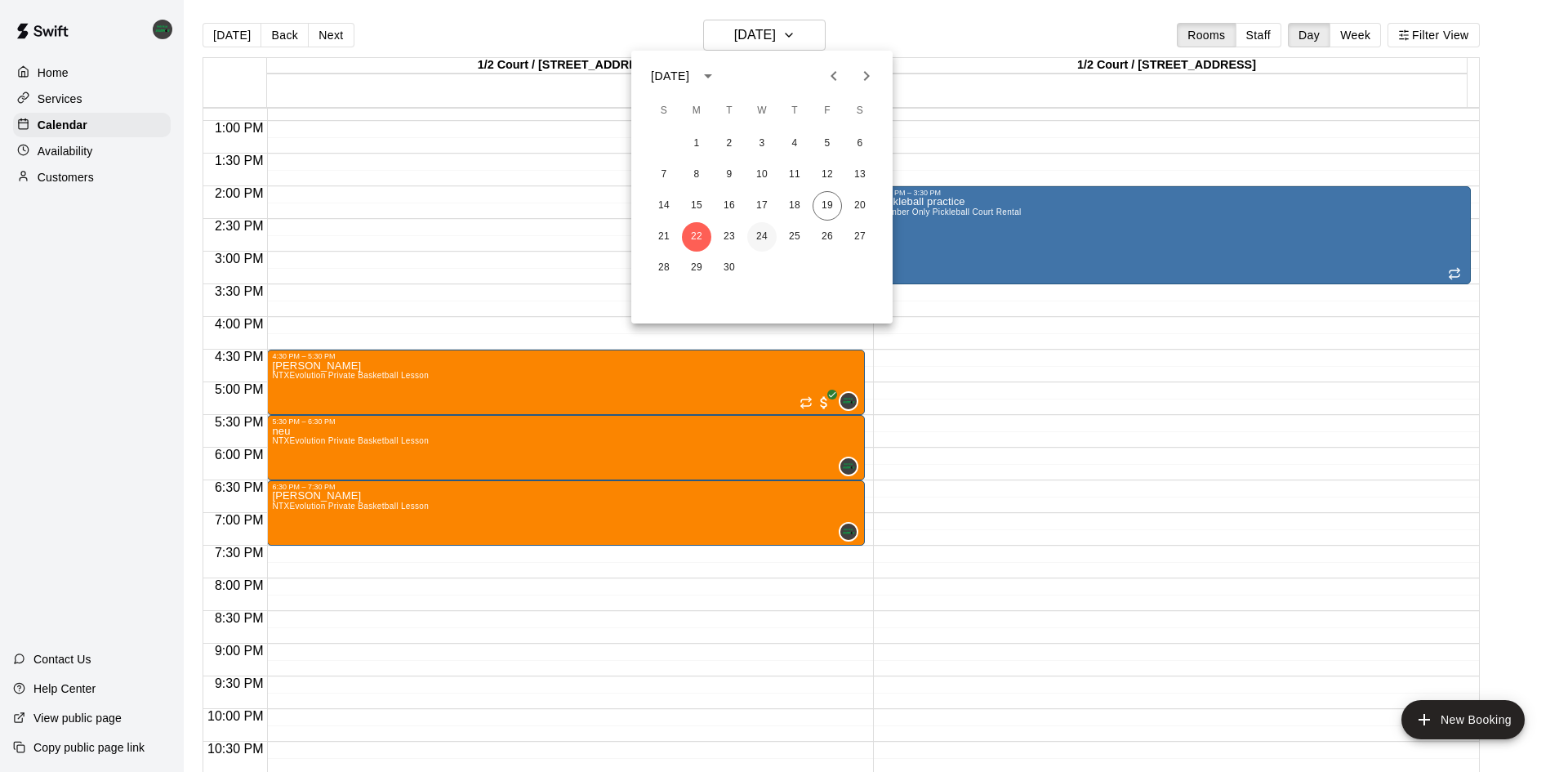
click at [750, 237] on button "24" at bounding box center [762, 237] width 29 height 29
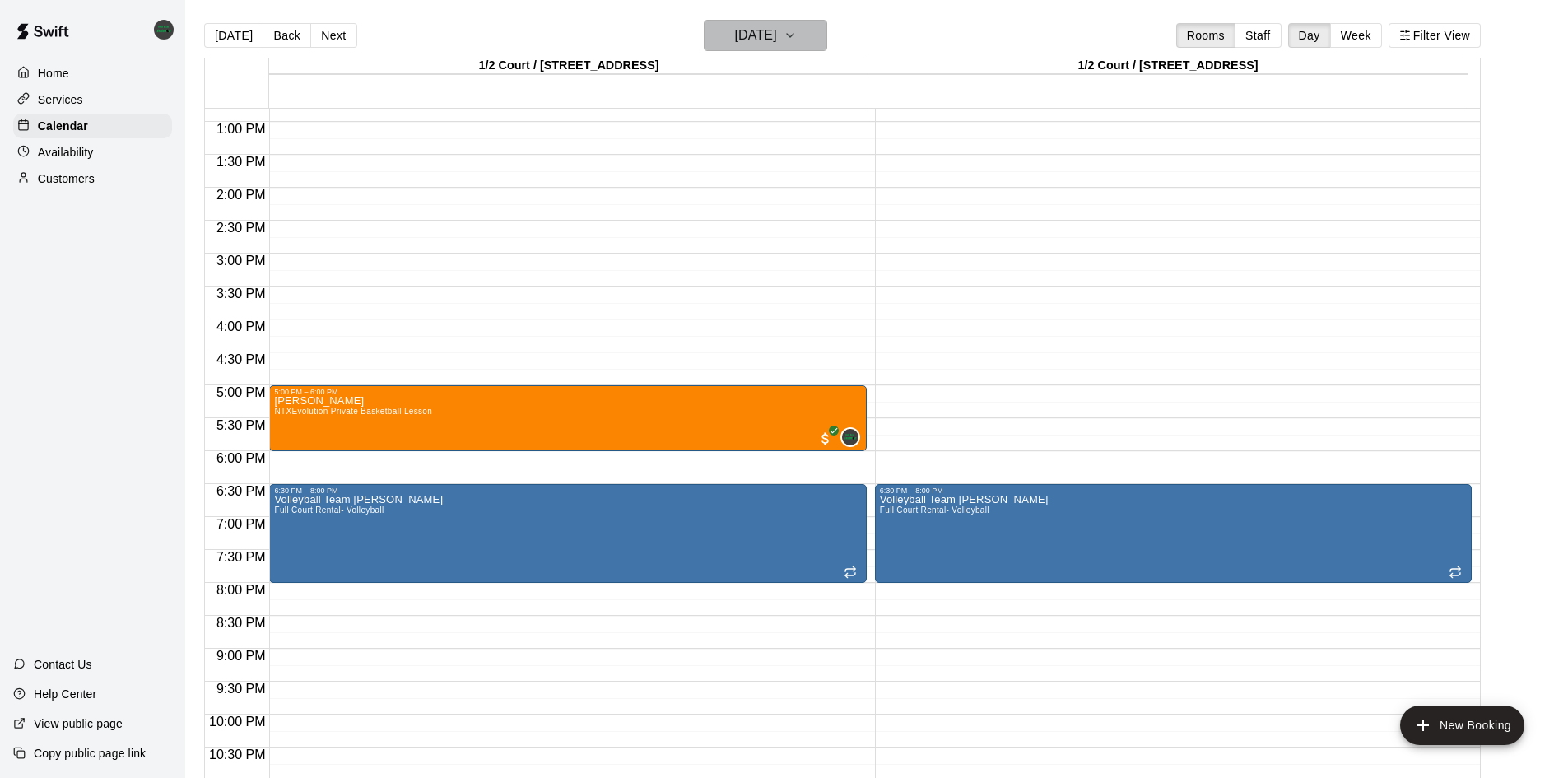
click at [735, 32] on h6 "[DATE]" at bounding box center [756, 35] width 42 height 23
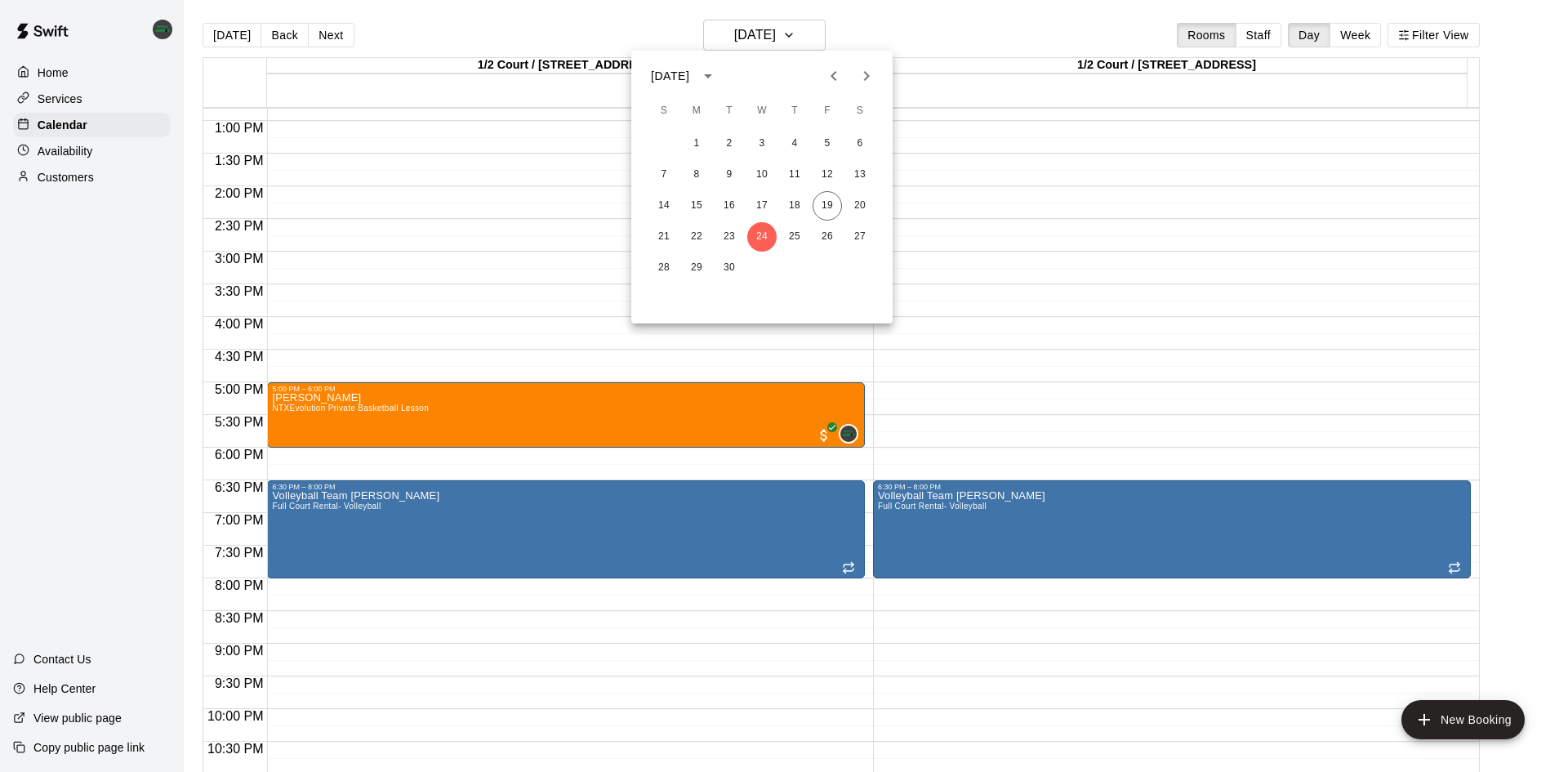
click at [863, 14] on div at bounding box center [784, 386] width 1568 height 772
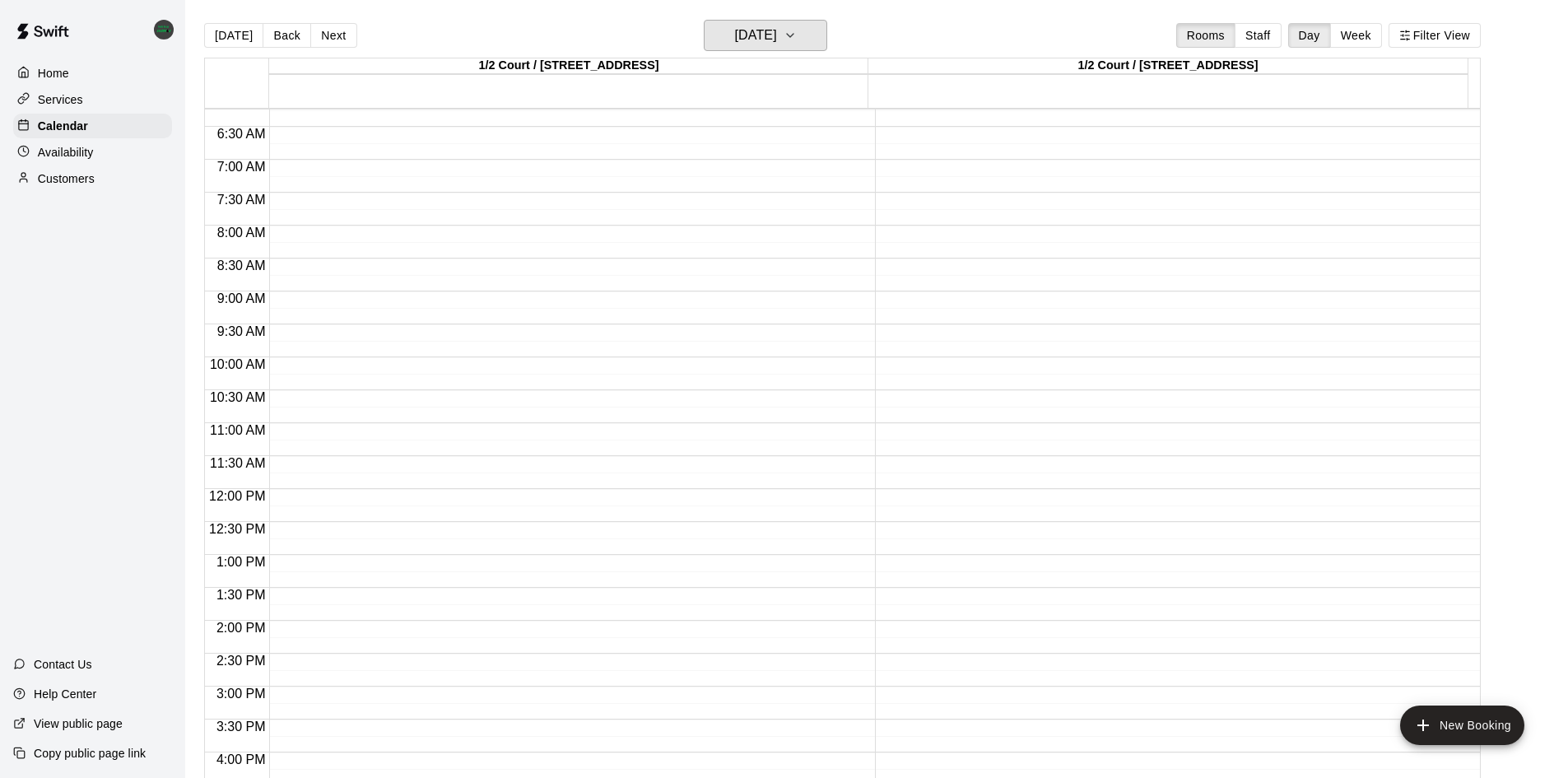
scroll to position [413, 0]
